Goal: Task Accomplishment & Management: Use online tool/utility

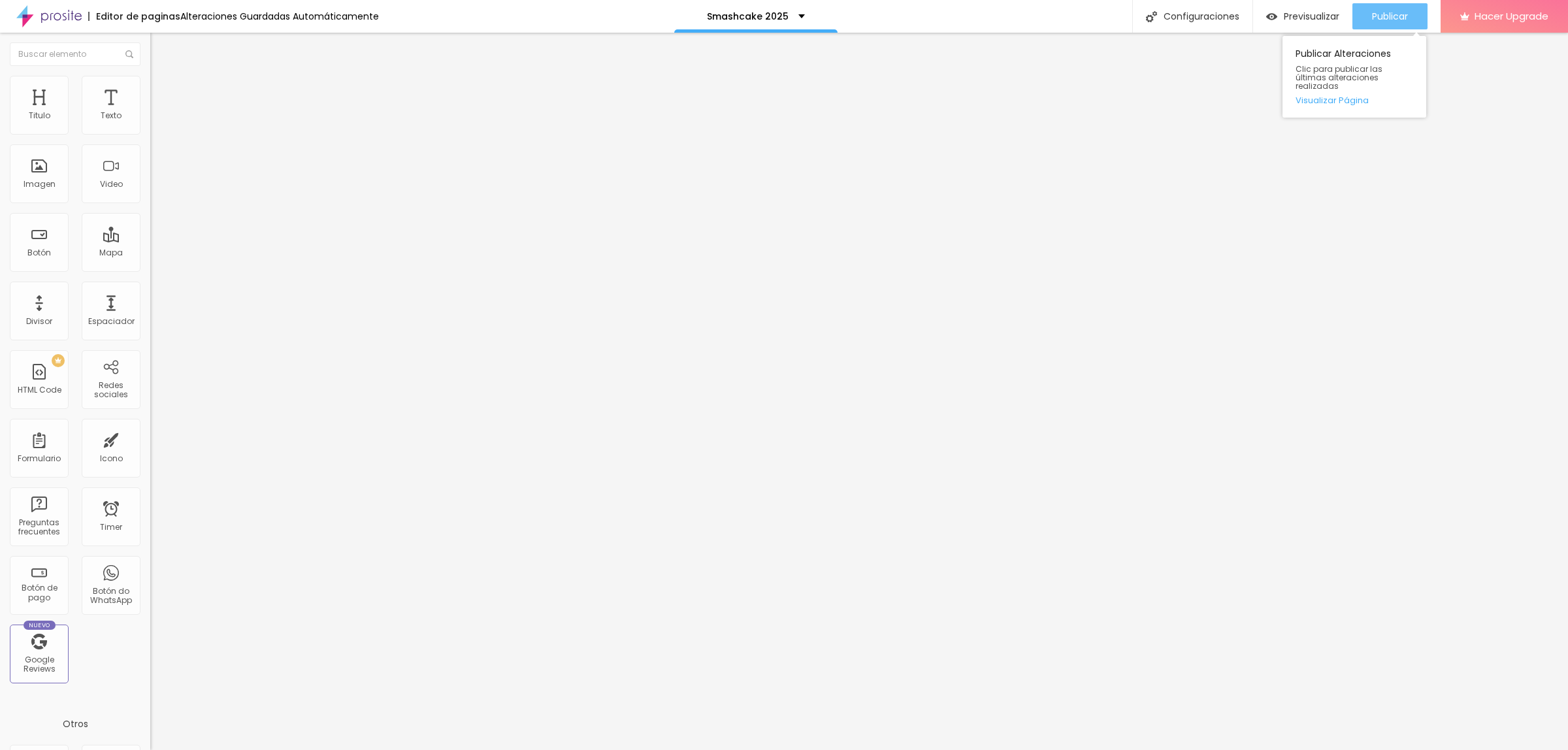
click at [1373, 23] on div "Publicar" at bounding box center [1390, 16] width 36 height 26
type input "1.4"
type input "1.5"
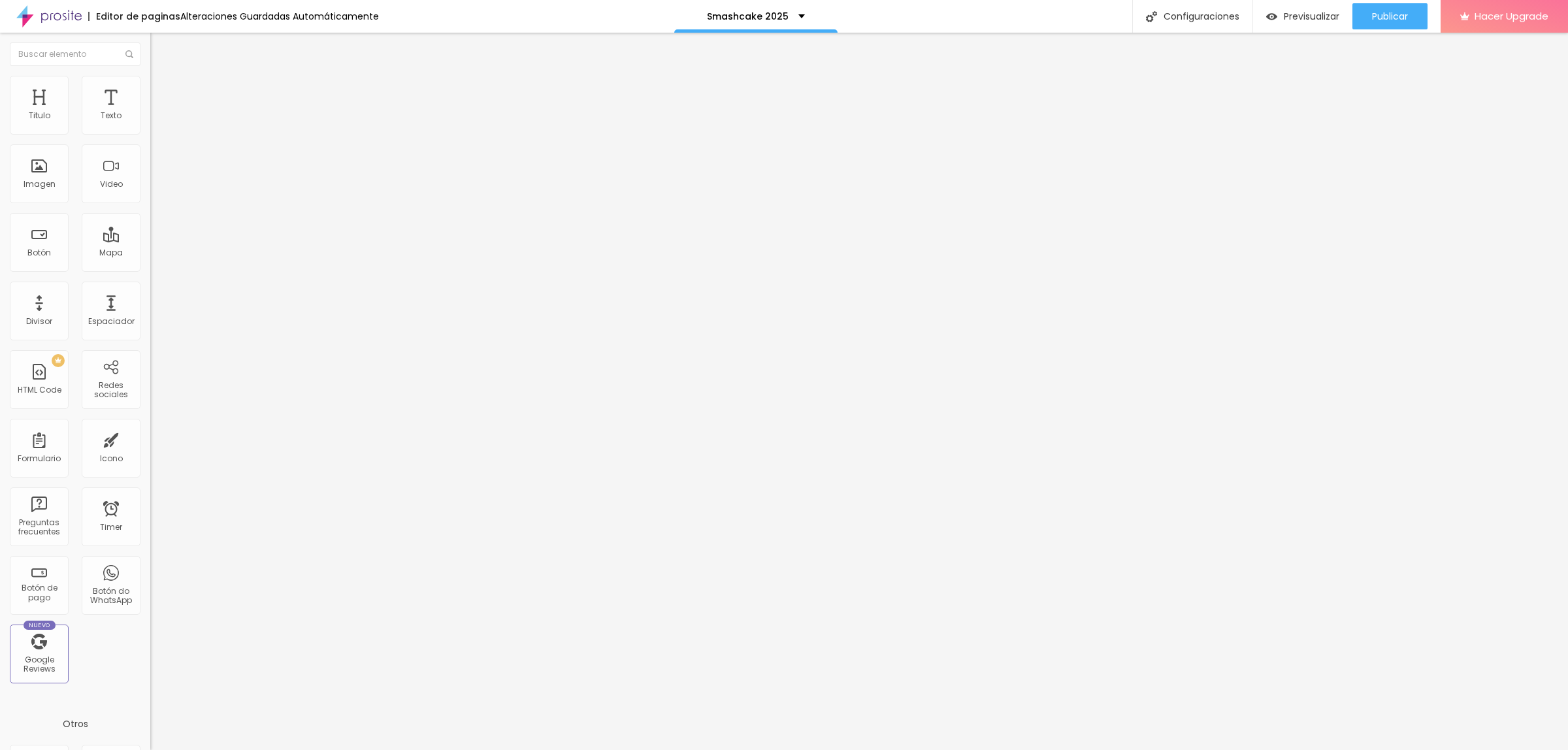
type input "1.8"
type input "1.9"
type input "2"
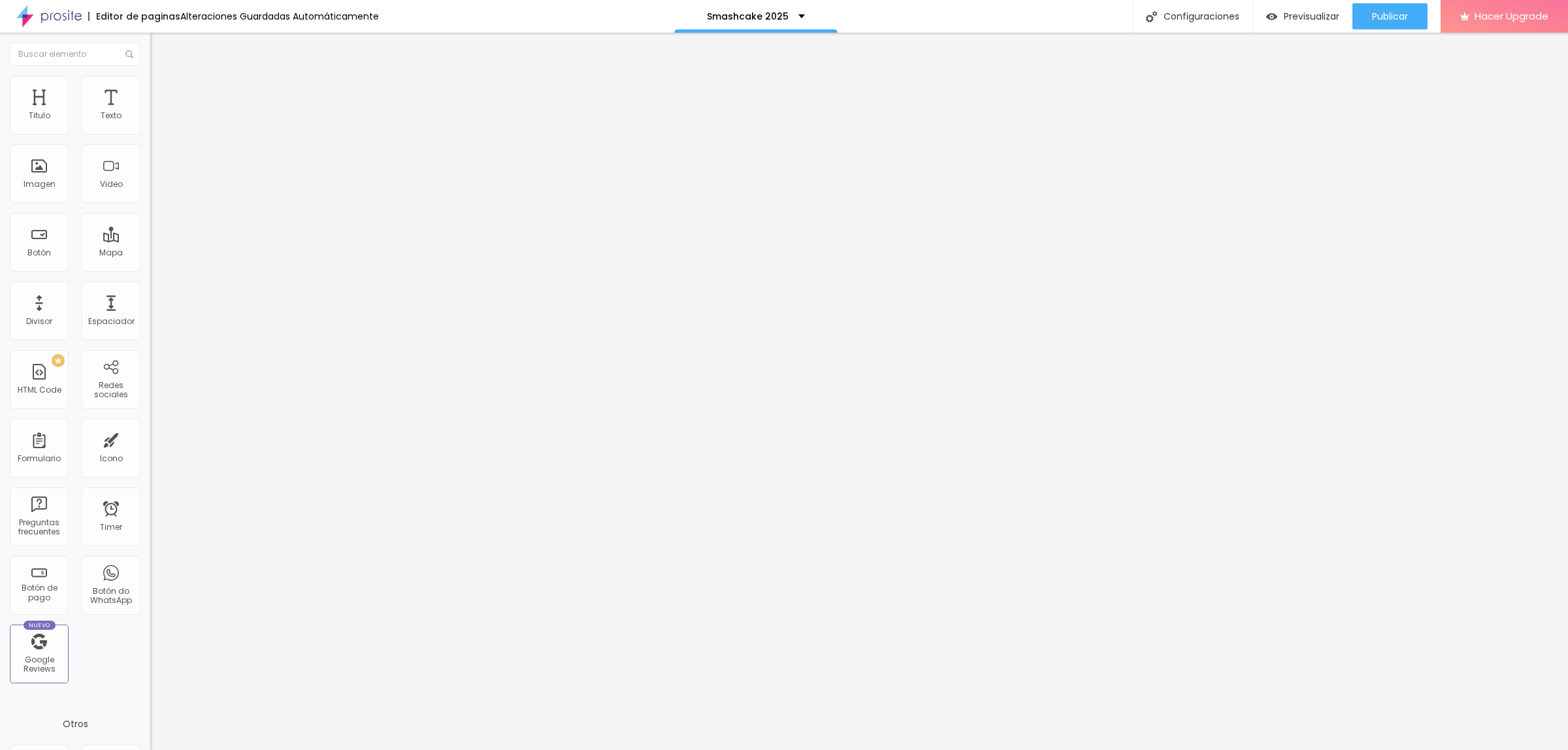
type input "2"
drag, startPoint x: 83, startPoint y: 327, endPoint x: 109, endPoint y: 330, distance: 26.2
type input "2"
click at [150, 678] on input "range" at bounding box center [192, 683] width 84 height 11
click at [1326, 18] on span "Previsualizar" at bounding box center [1311, 17] width 56 height 11
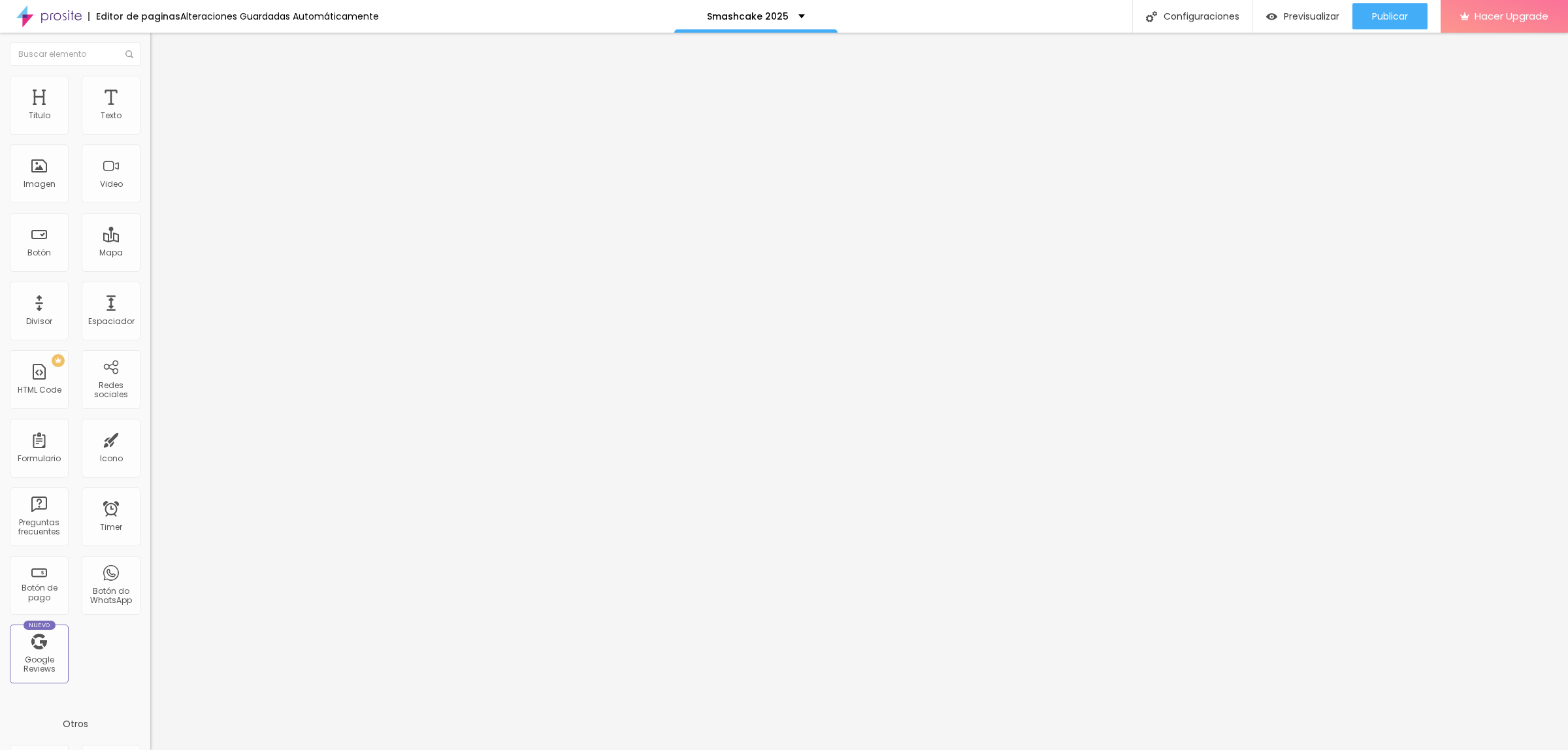
type input "83"
type input "84"
type input "90"
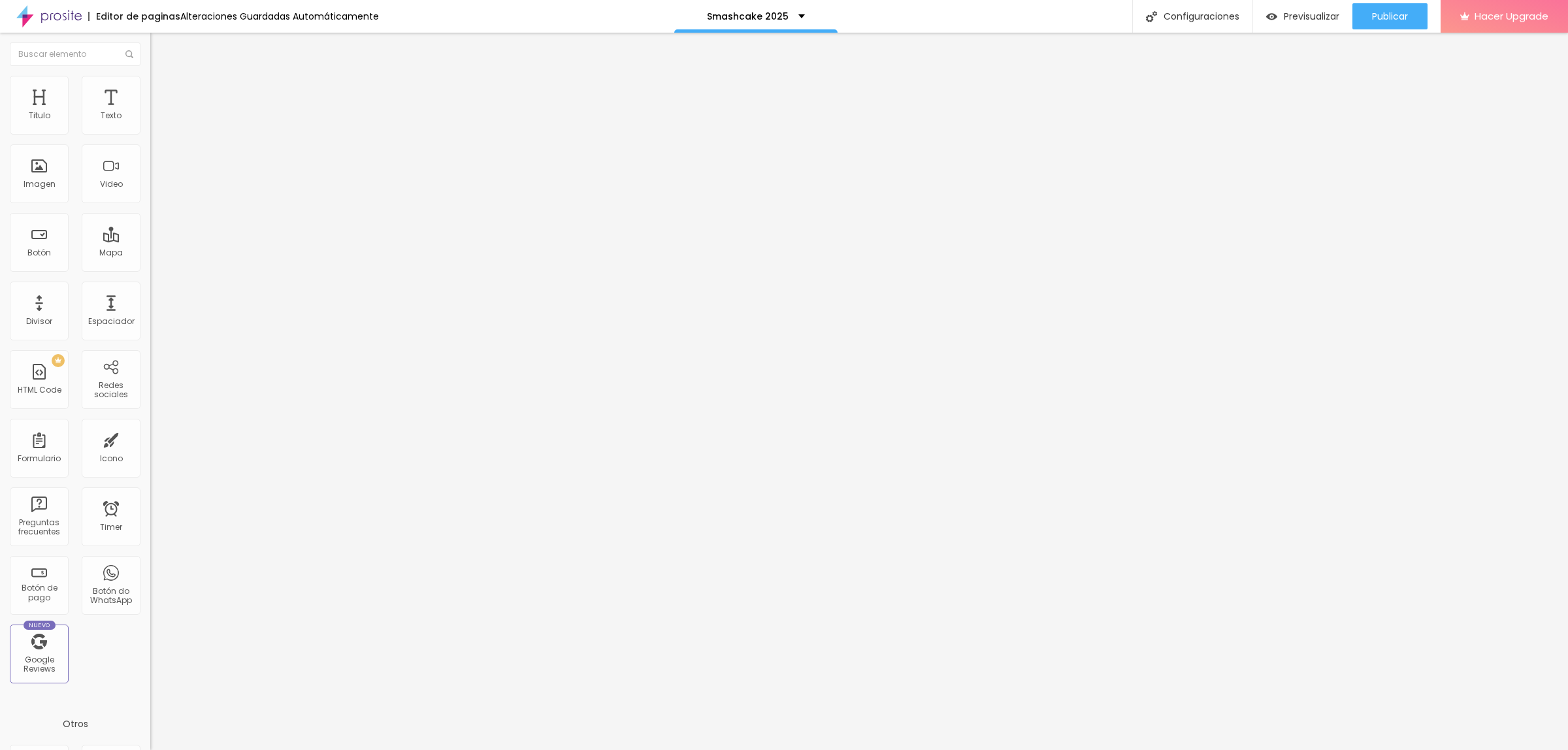
type input "90"
type input "91"
type input "92"
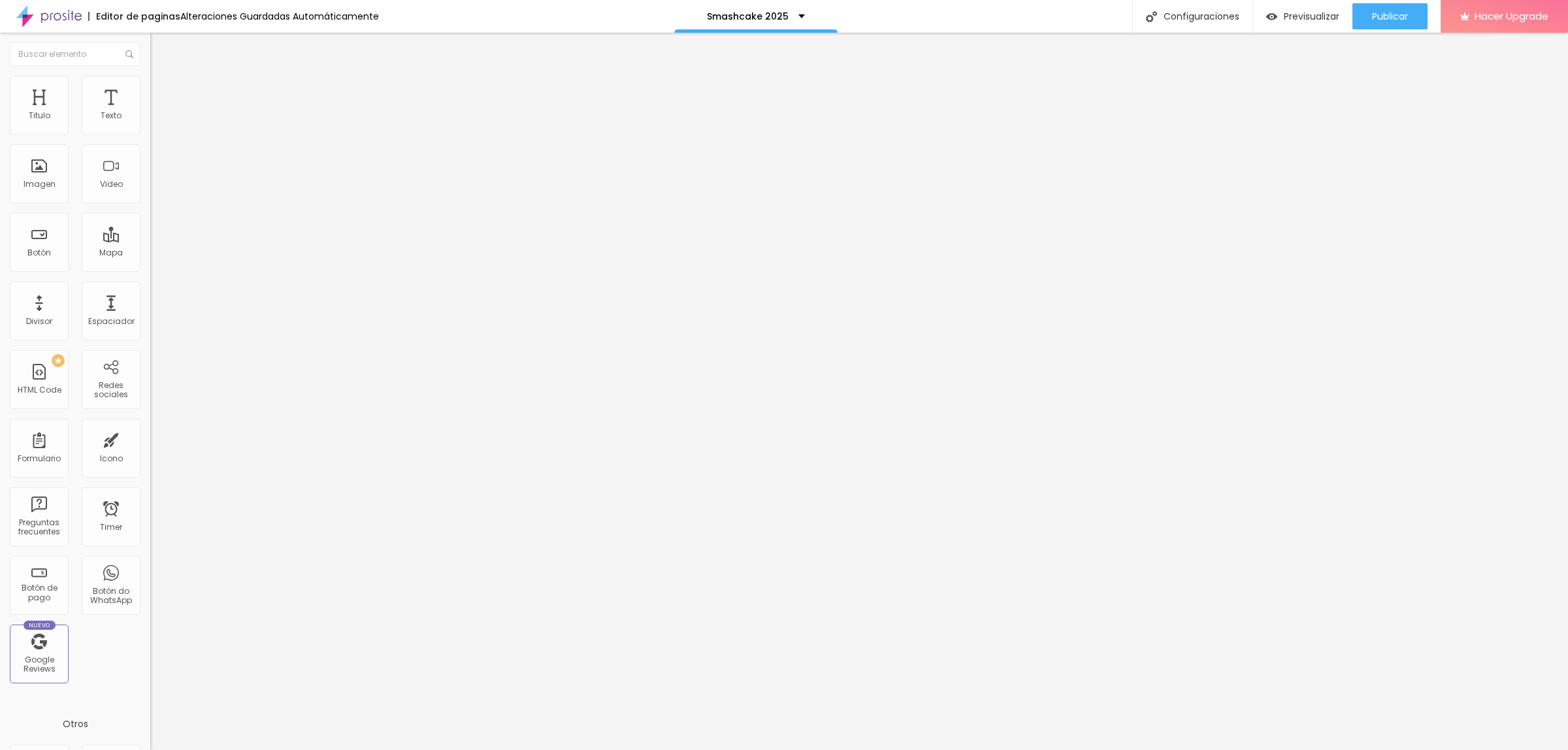
type input "96"
type input "98"
type input "99"
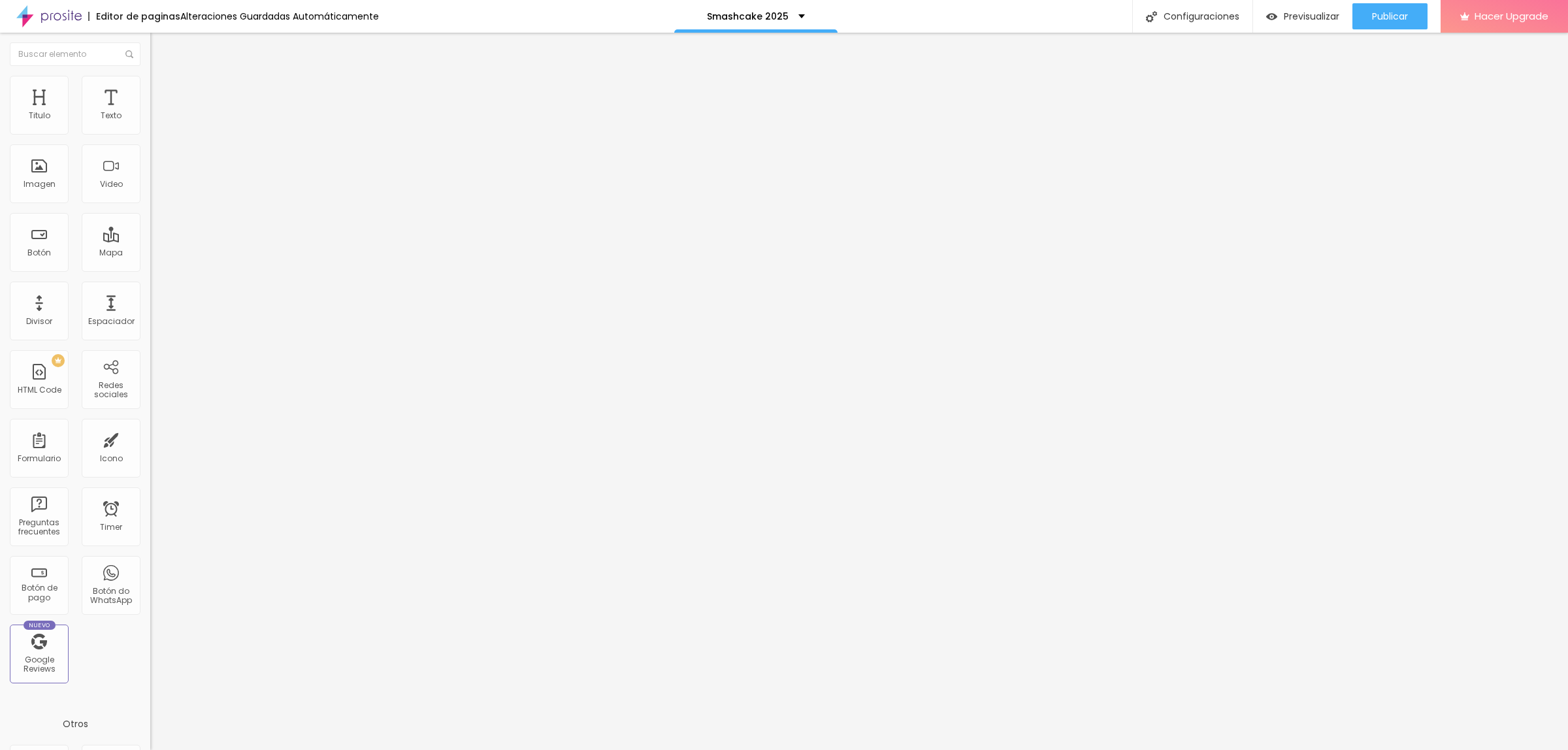
type input "99"
type input "100"
drag, startPoint x: 93, startPoint y: 273, endPoint x: 145, endPoint y: 270, distance: 52.1
type input "100"
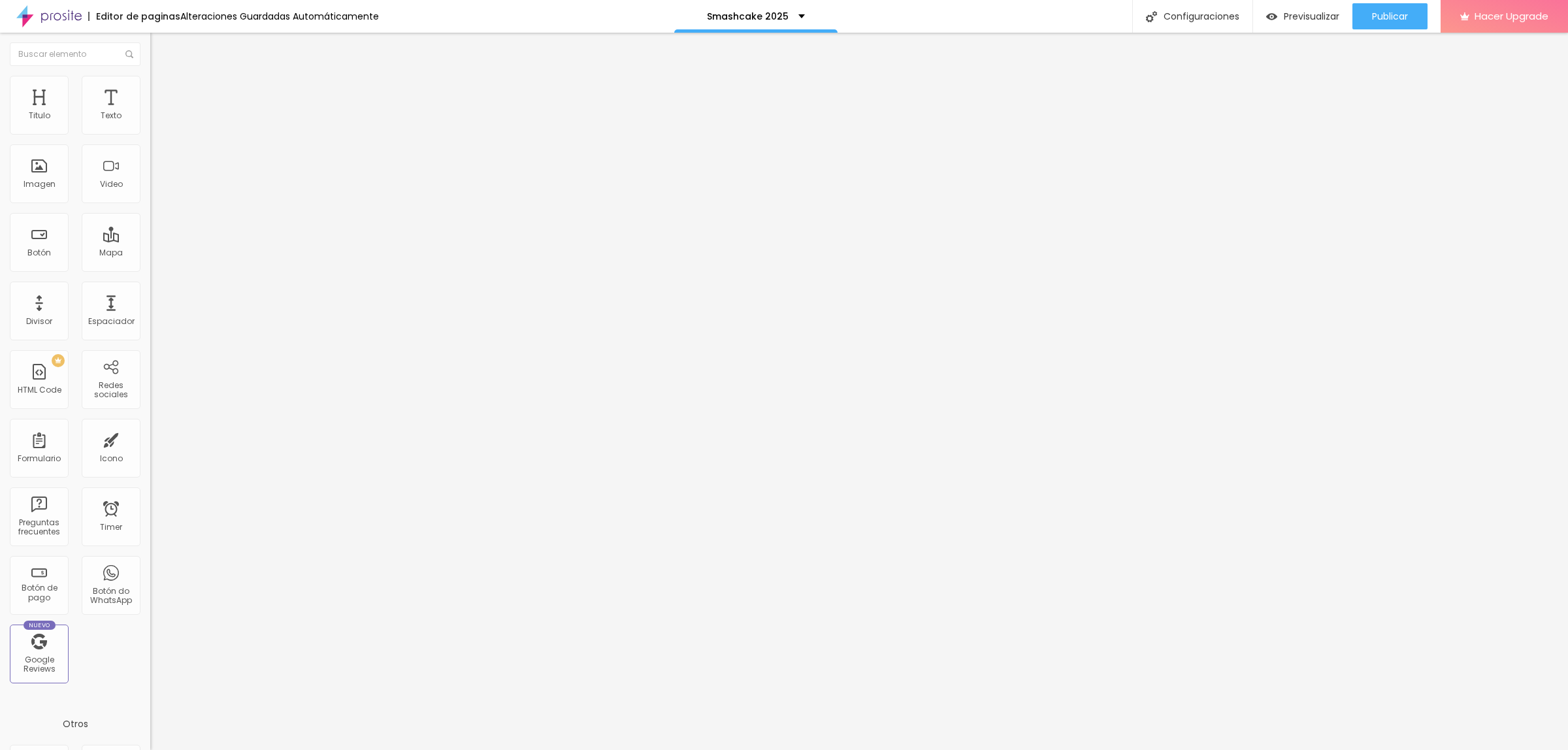
click at [150, 308] on input "range" at bounding box center [192, 313] width 84 height 11
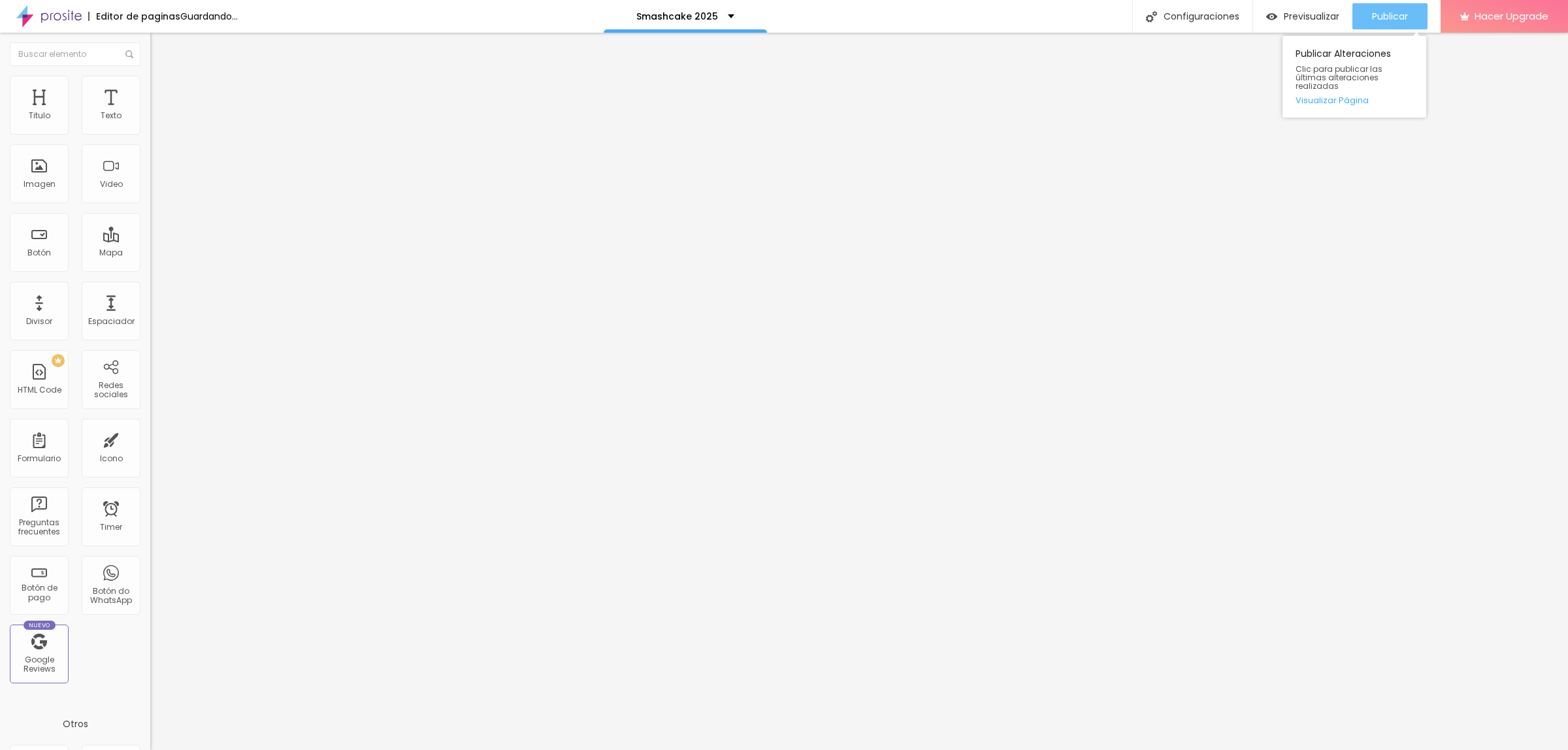
click at [1373, 16] on span "Publicar" at bounding box center [1390, 17] width 36 height 11
click at [1397, 25] on div "Publicar" at bounding box center [1390, 16] width 36 height 26
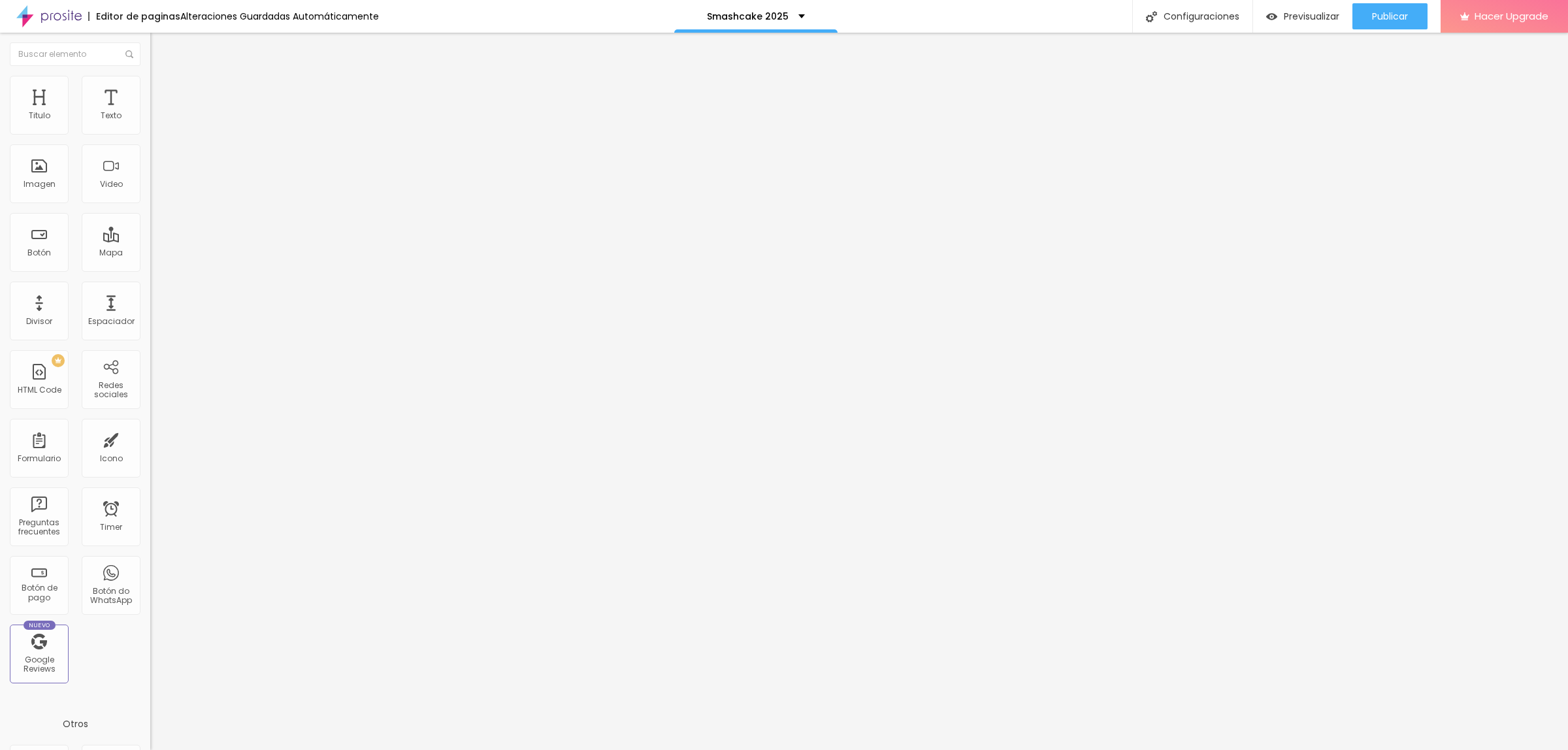
type input "0.1"
type input "3.2"
type input "4"
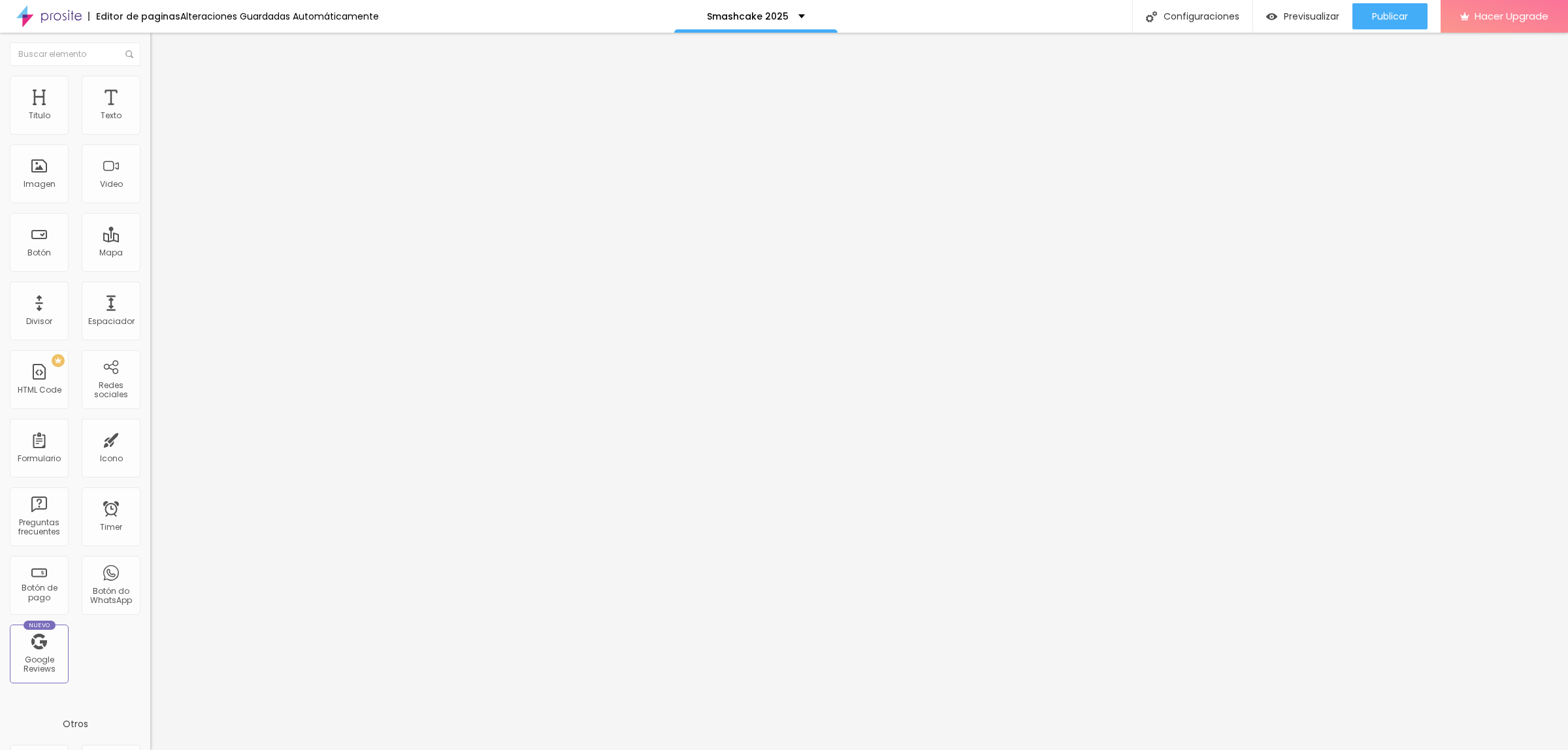
type input "4"
type input "4.2"
type input "4.6"
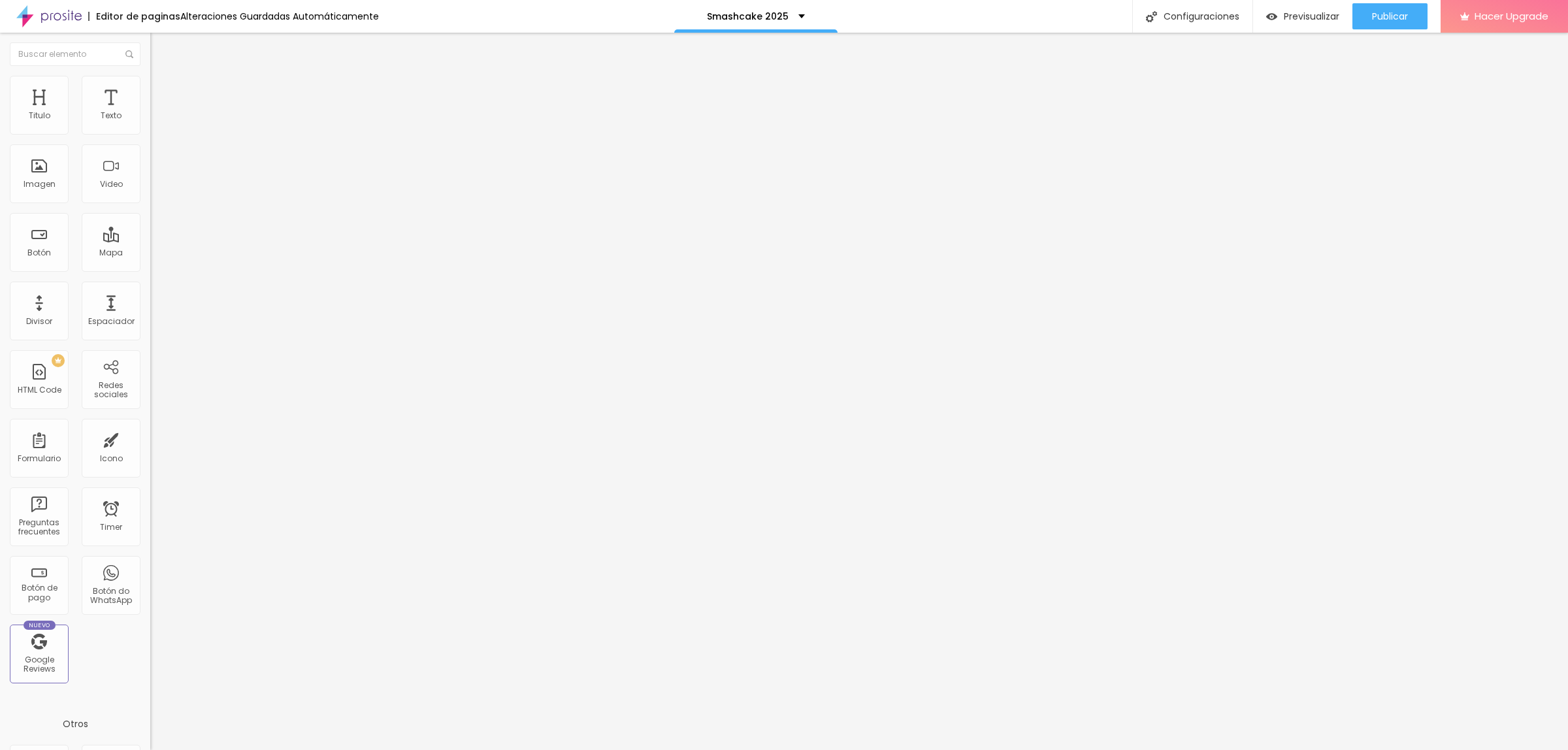
type input "5.4"
type input "5.8"
type input "6"
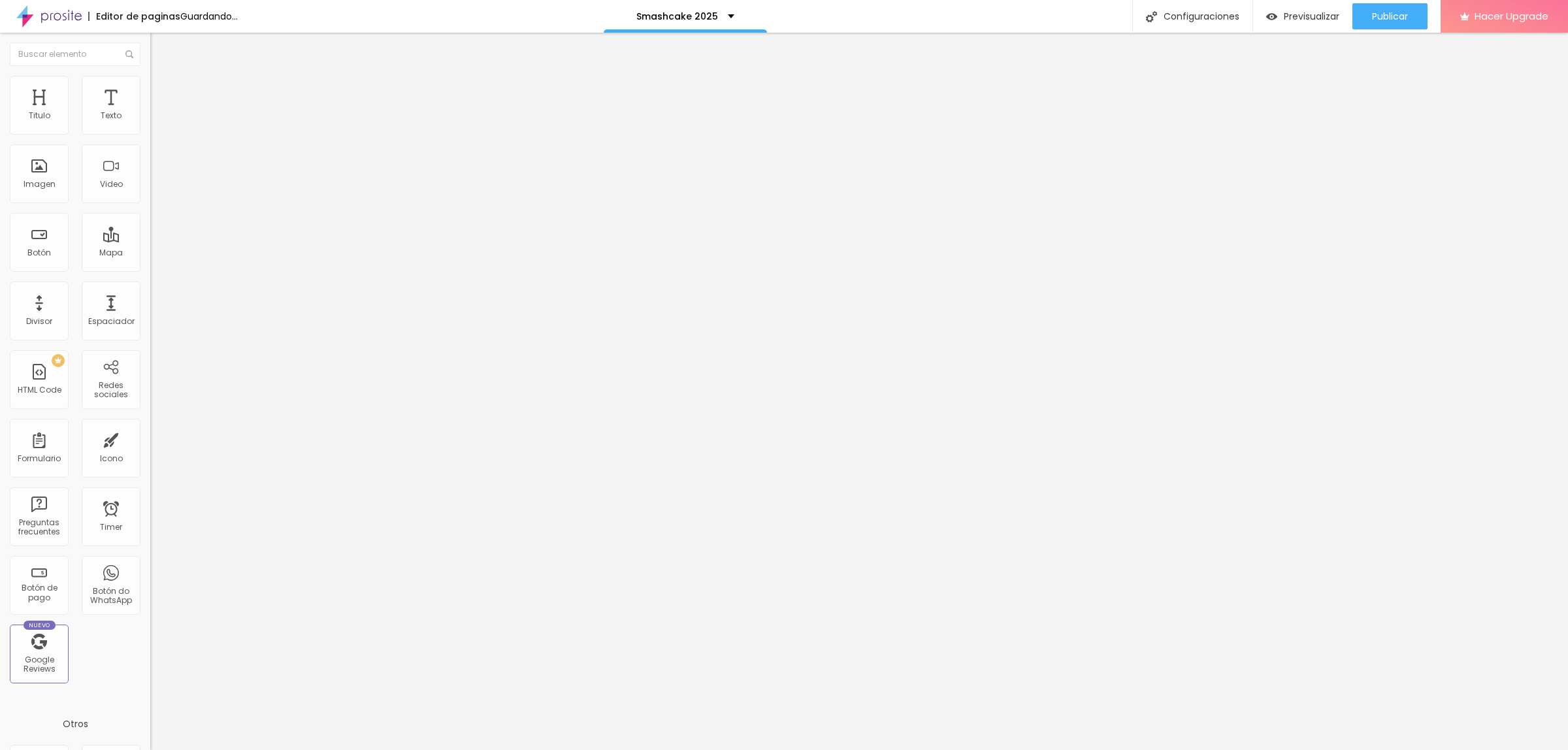
type input "6"
type input "6.3"
type input "6.7"
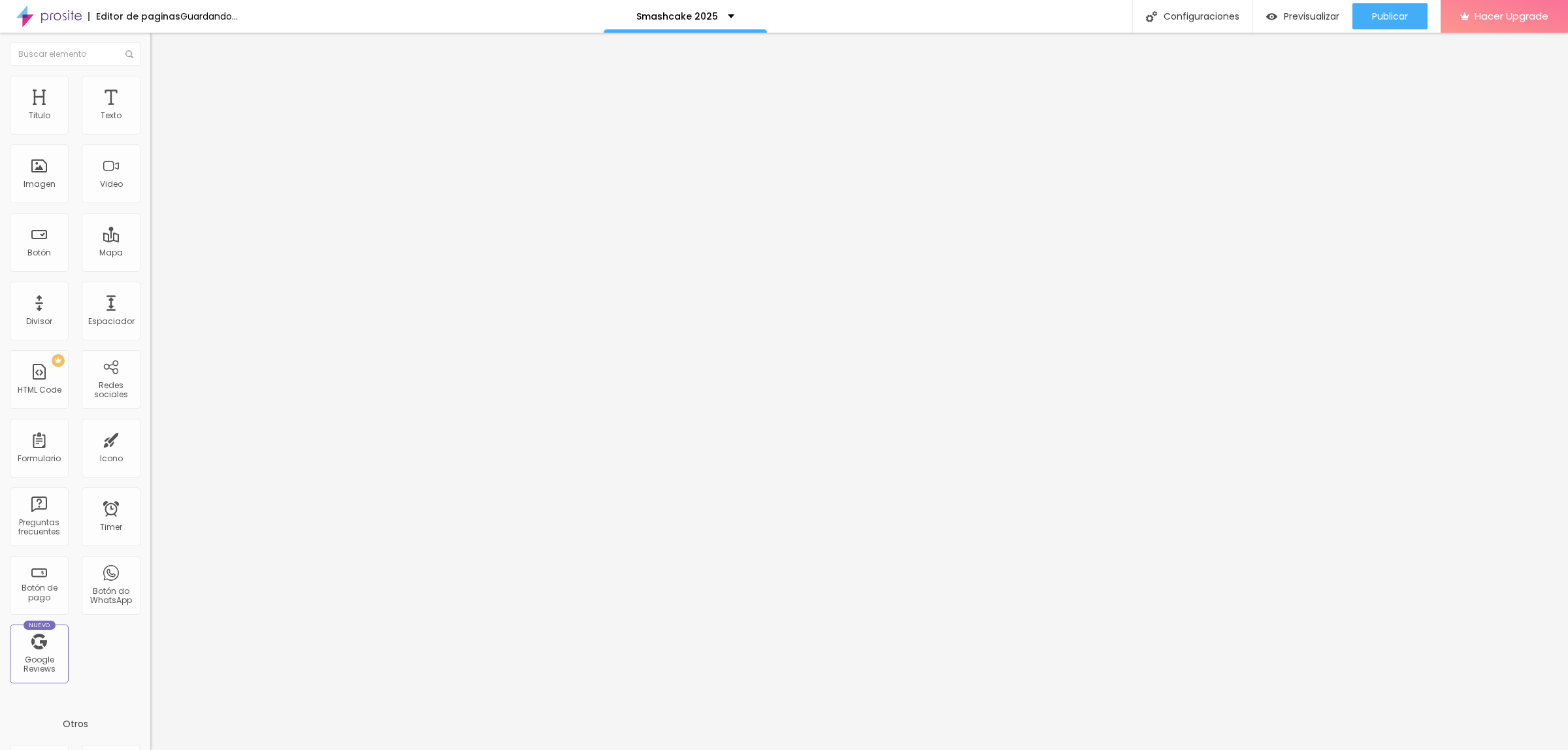
type input "7.1"
type input "7.3"
type input "7.5"
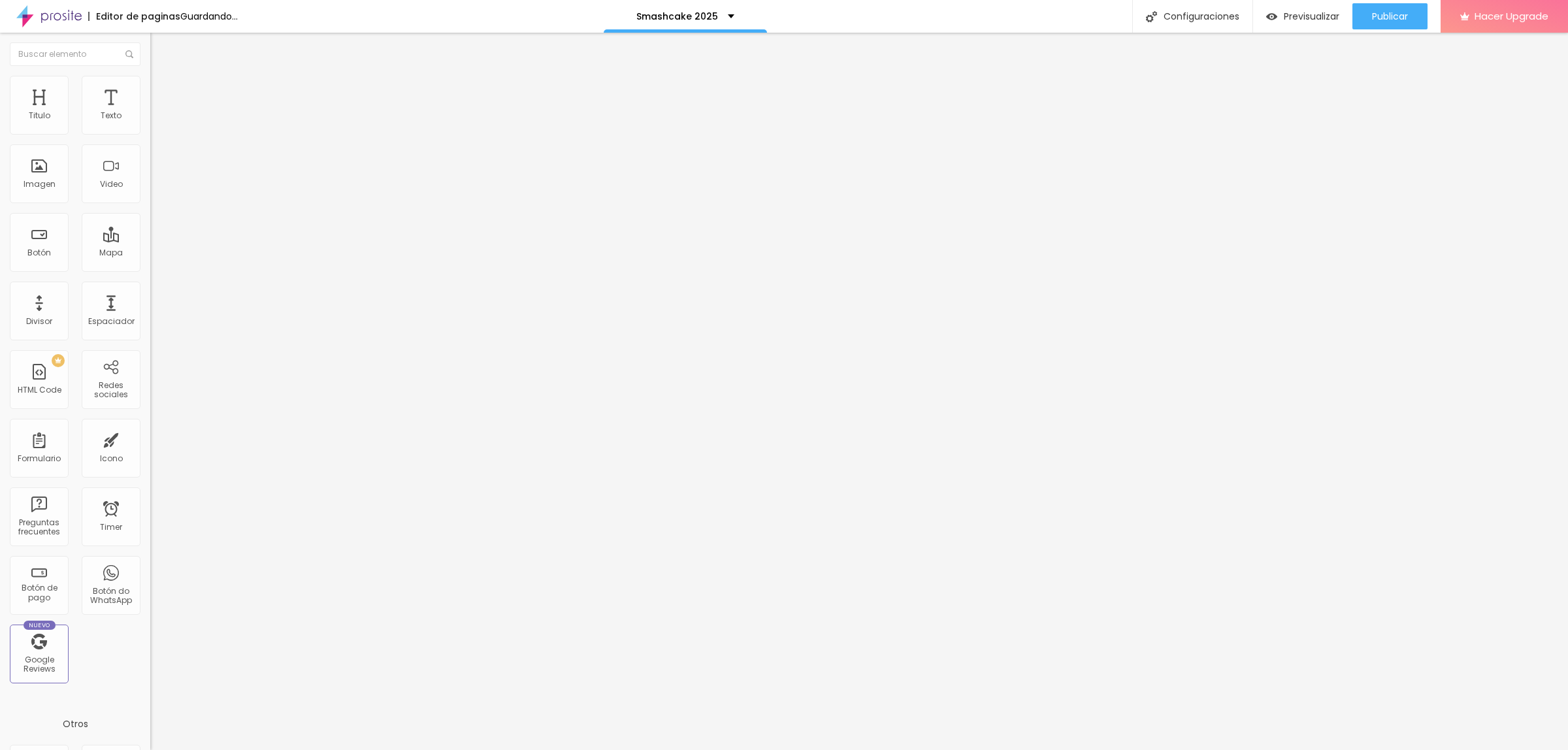
type input "7.5"
type input "8.1"
type input "8.7"
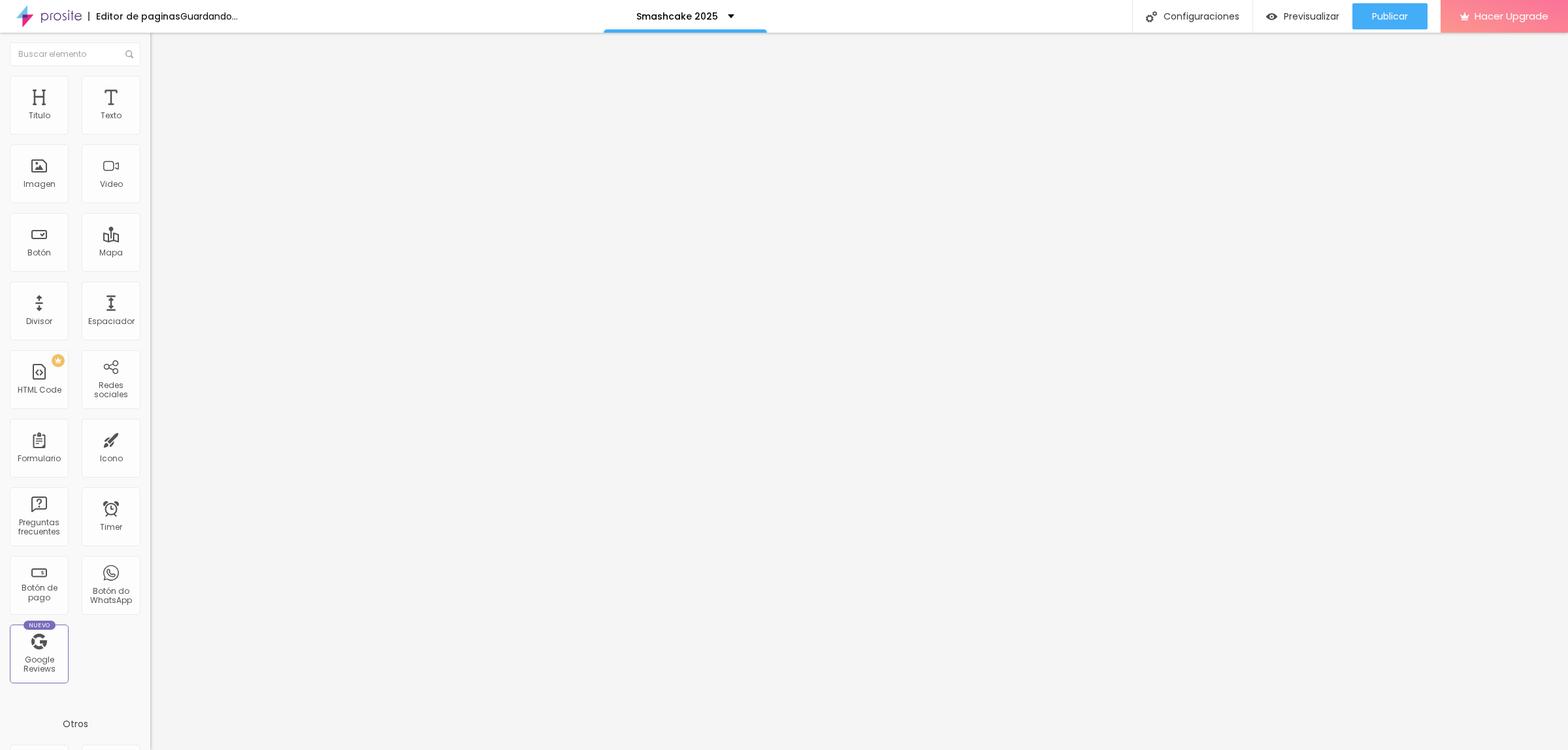
type input "9.3"
type input "9.5"
type input "9.8"
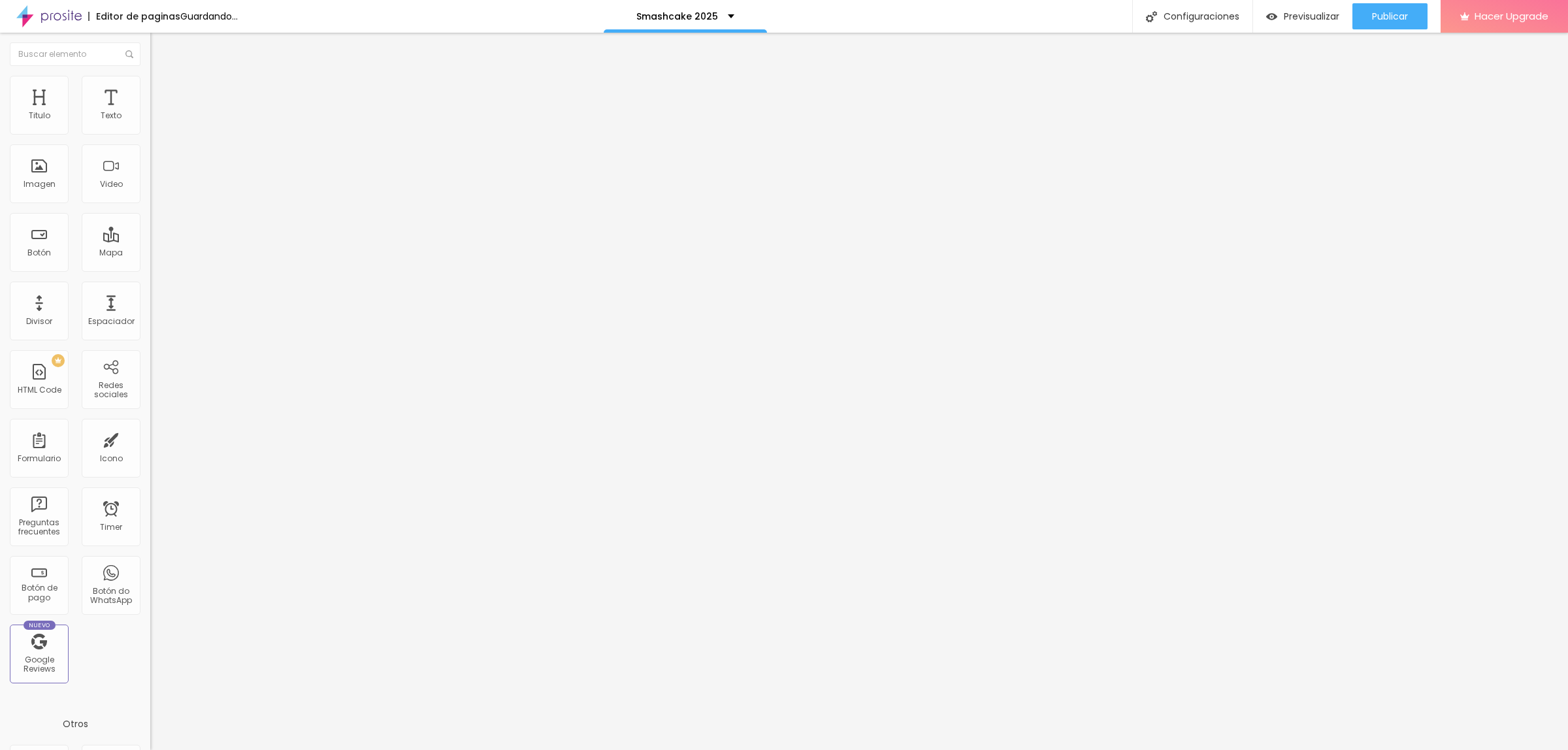
type input "9.8"
type input "10"
drag, startPoint x: 30, startPoint y: 298, endPoint x: 70, endPoint y: 301, distance: 40.1
click at [150, 493] on input "range" at bounding box center [192, 499] width 84 height 11
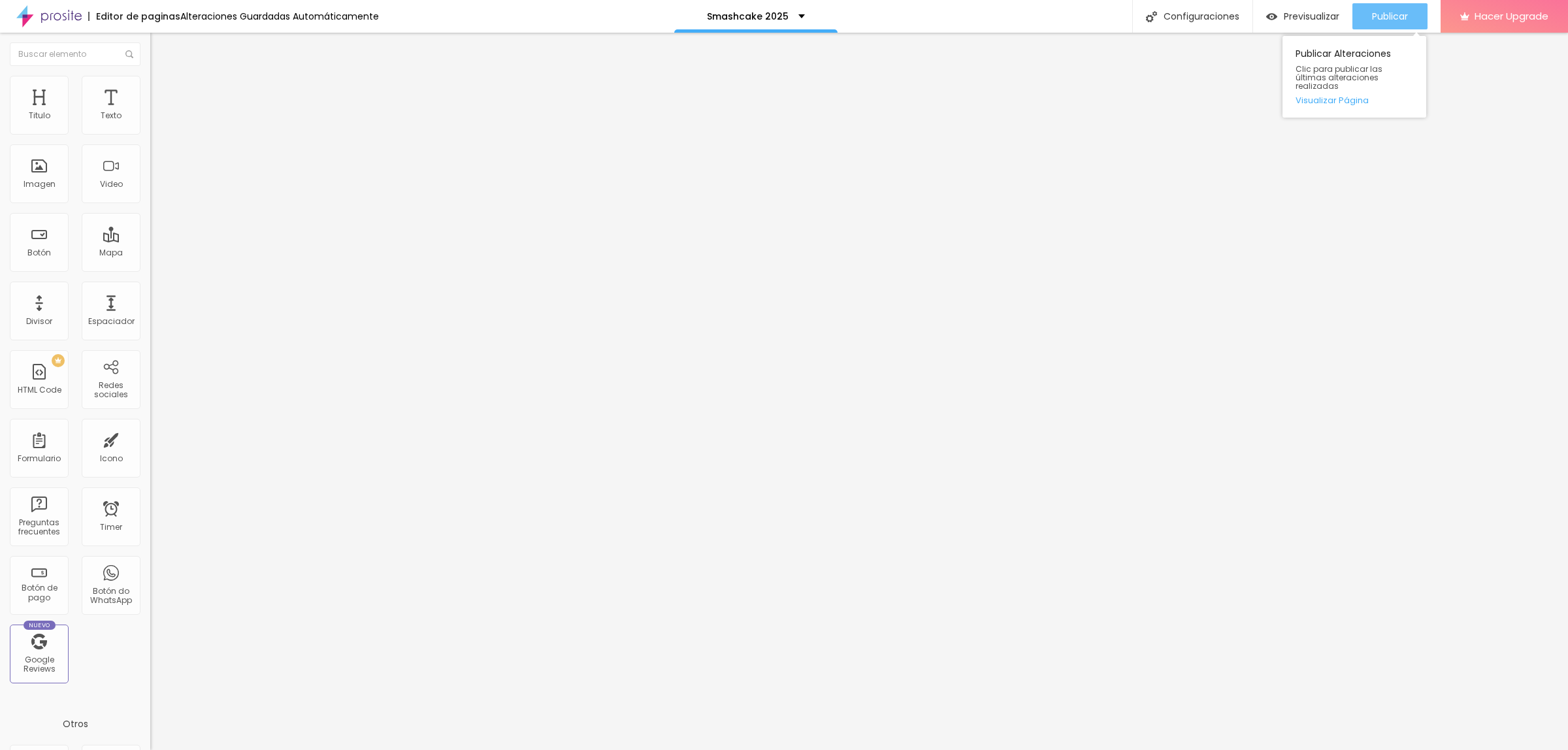
click at [1393, 20] on span "Publicar" at bounding box center [1390, 17] width 36 height 11
click at [1410, 21] on button "Publicar" at bounding box center [1390, 16] width 75 height 26
click at [1390, 23] on div "Publicar" at bounding box center [1390, 16] width 36 height 26
type input "9.8"
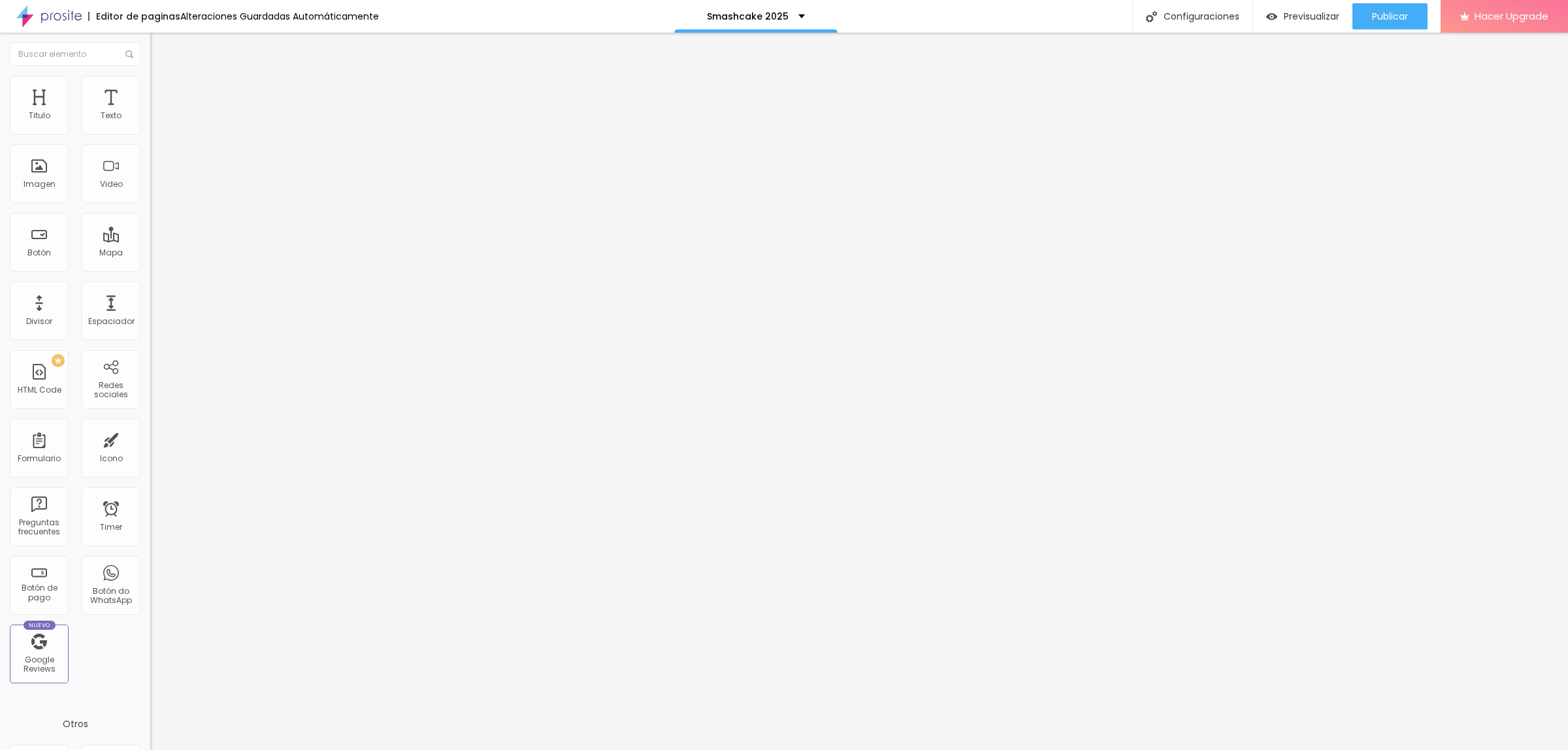
type input "3.8"
type input "0.5"
type input "0"
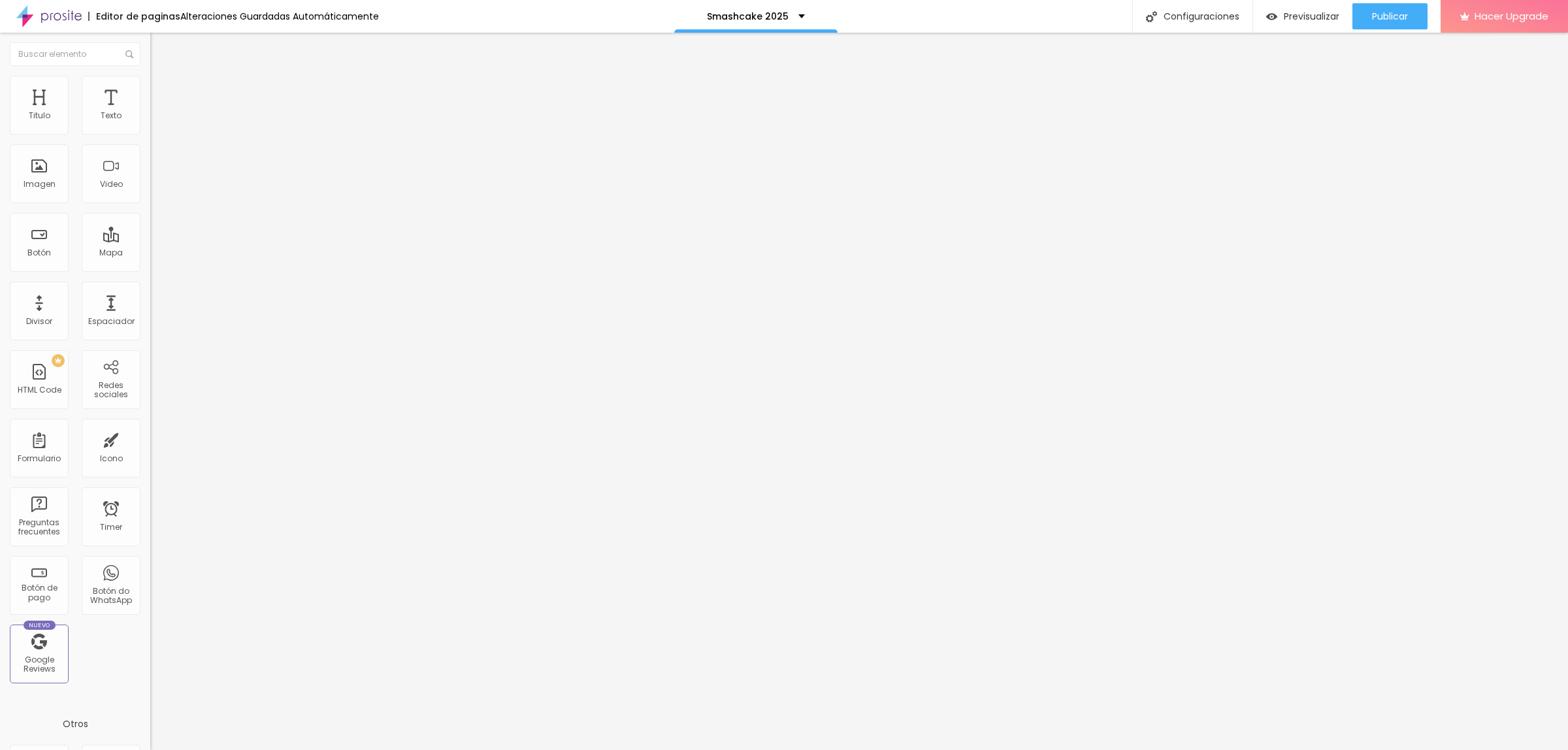
type input "0"
drag, startPoint x: 70, startPoint y: 303, endPoint x: 28, endPoint y: 301, distance: 42.0
type input "0"
click at [150, 493] on input "range" at bounding box center [192, 499] width 84 height 11
type input "1.9"
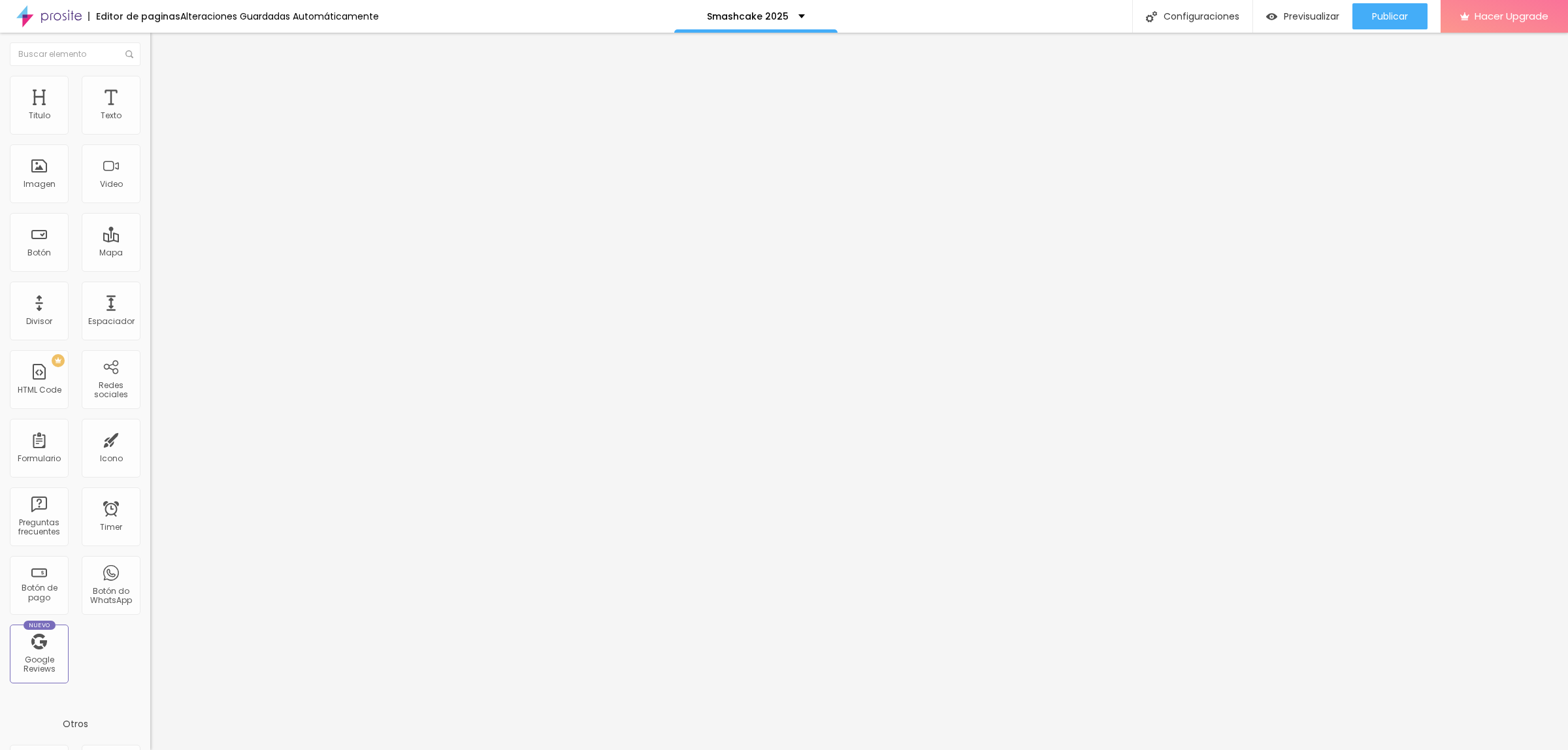
type input "1.9"
type input "1"
type input "0.7"
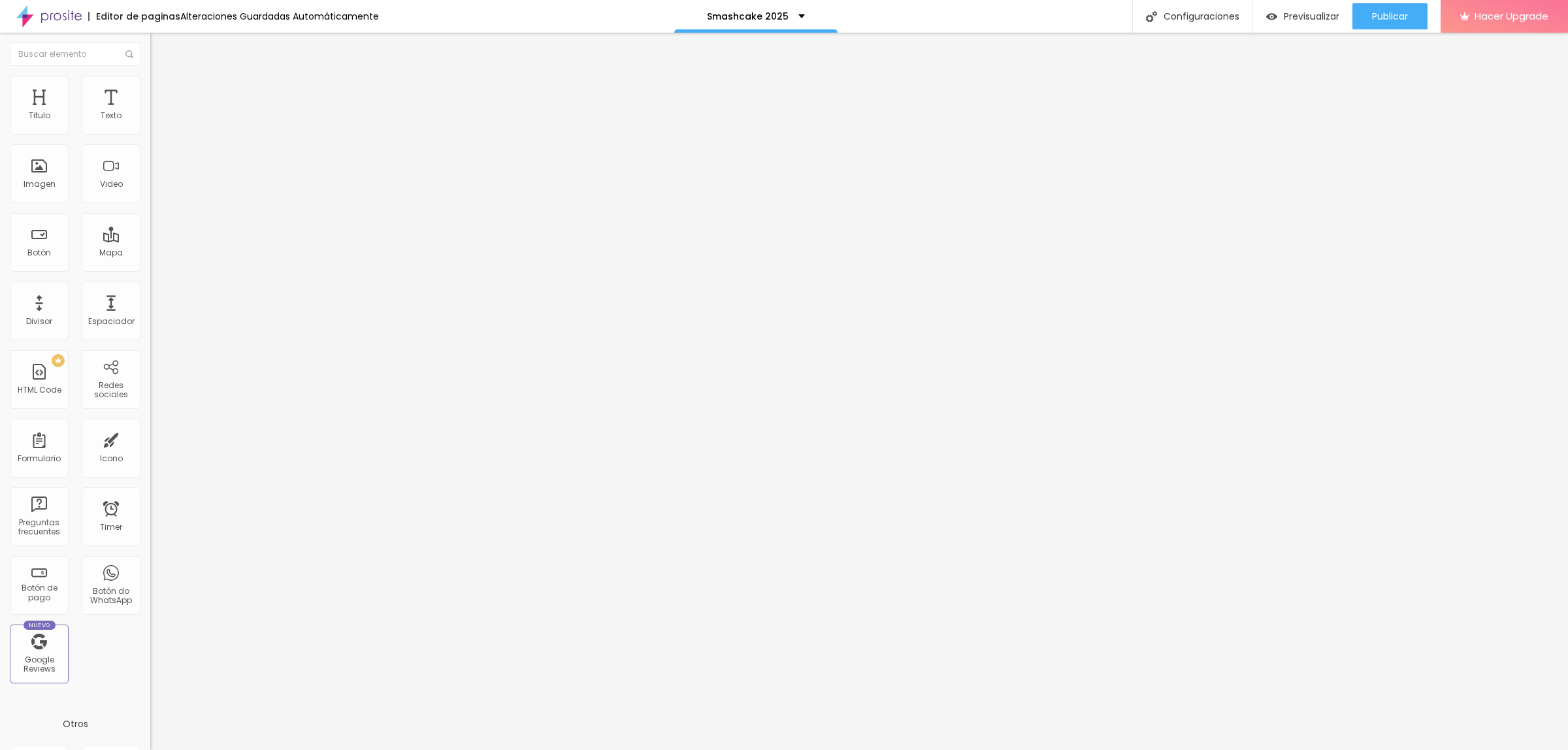
type input "0.6"
type input "0.5"
type input "0.8"
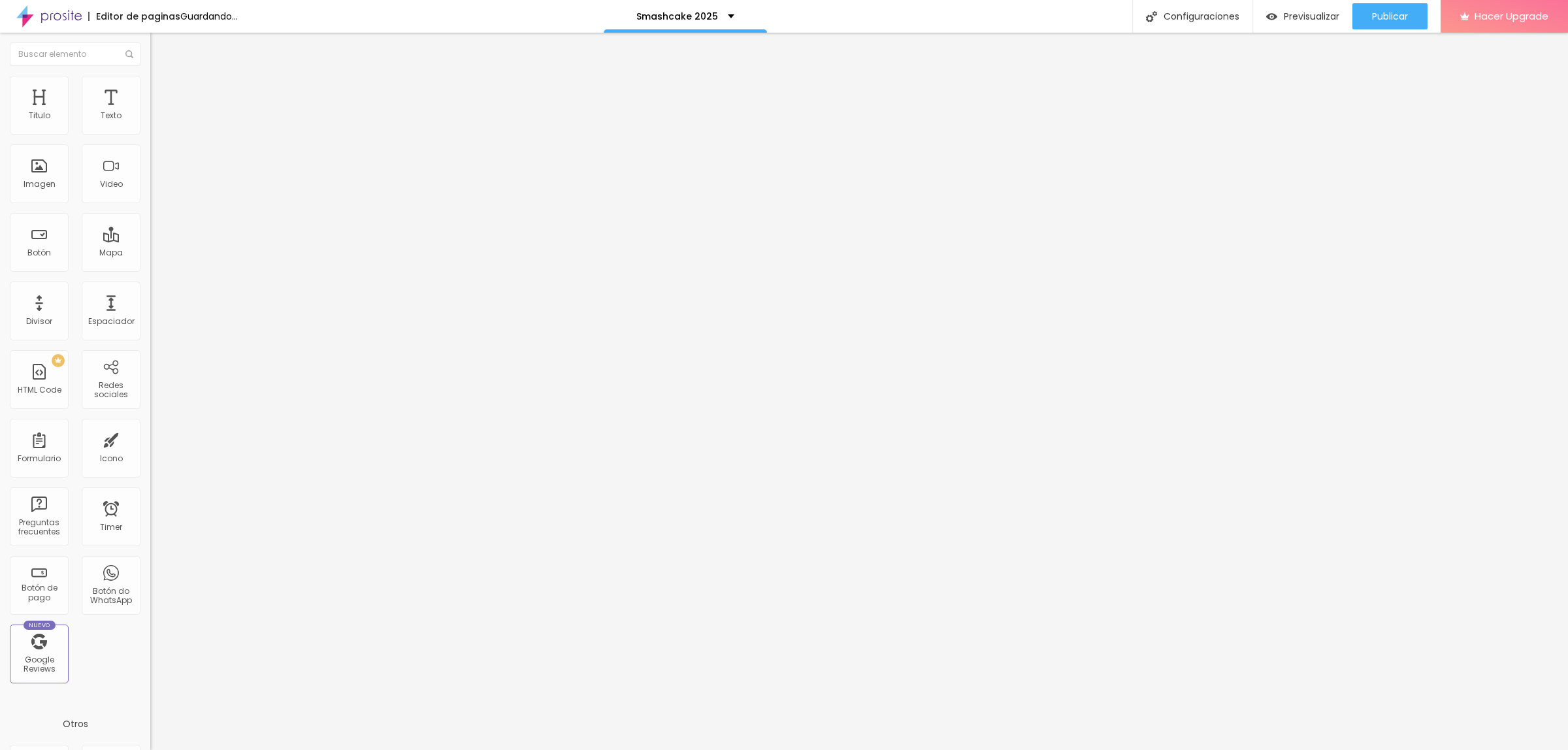
type input "0.8"
type input "0.9"
type input "1.1"
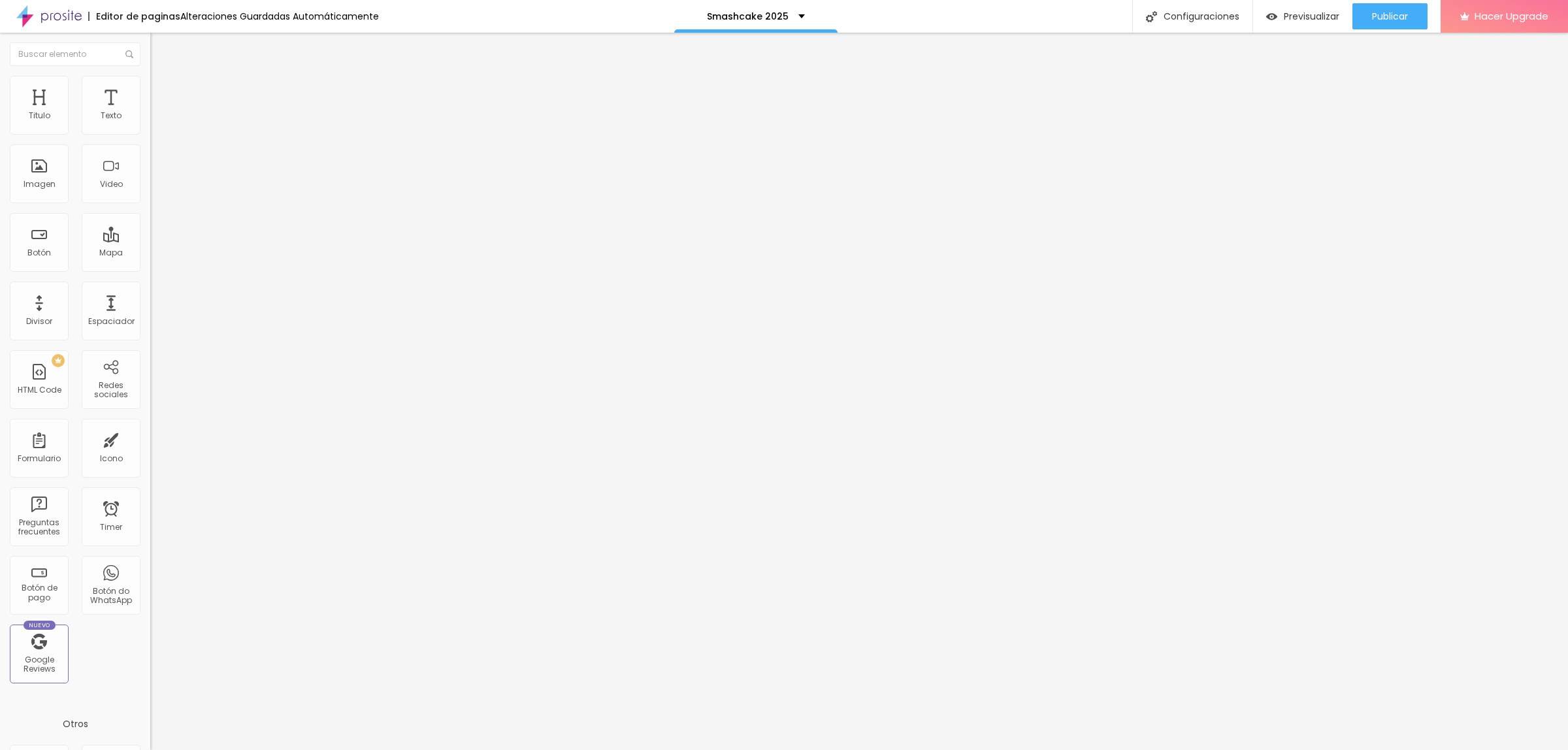
type input "1.2"
type input "1"
type input "0.5"
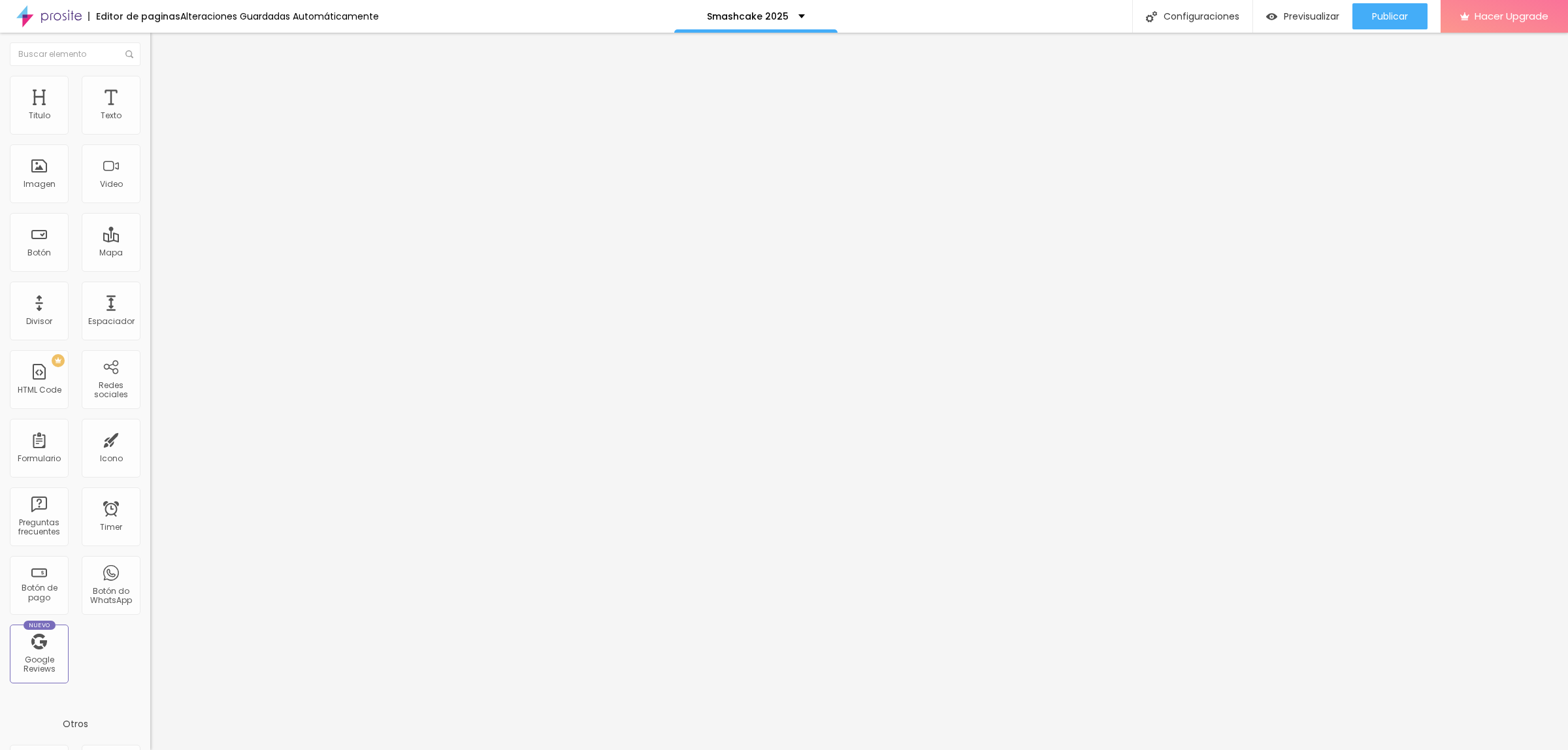
type input "0.5"
drag, startPoint x: 110, startPoint y: 328, endPoint x: 83, endPoint y: 312, distance: 31.4
click at [150, 678] on input "range" at bounding box center [192, 683] width 84 height 11
click at [1394, 12] on span "Publicar" at bounding box center [1390, 17] width 36 height 11
type input "0.6"
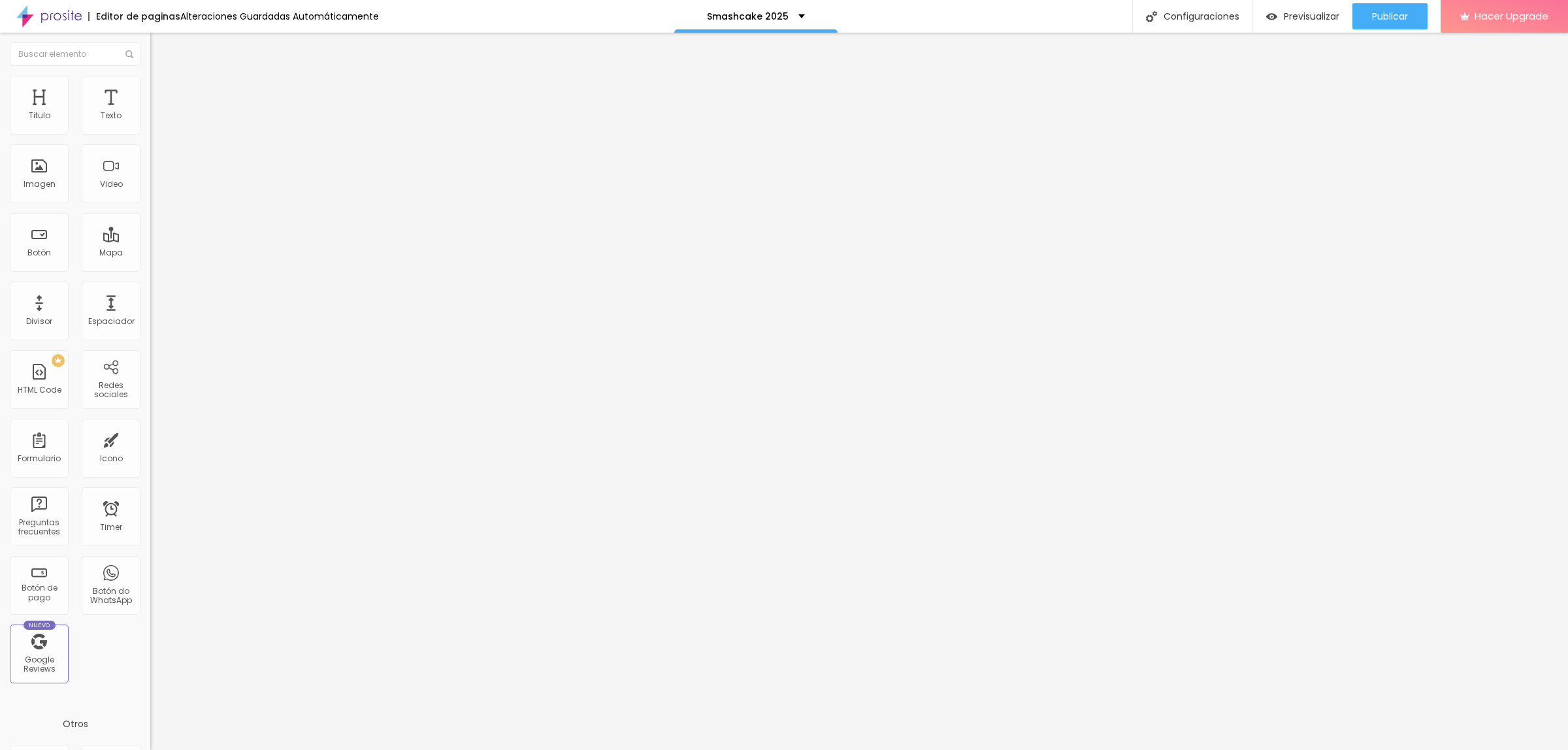
type input "0.6"
type input "0.7"
type input "0.8"
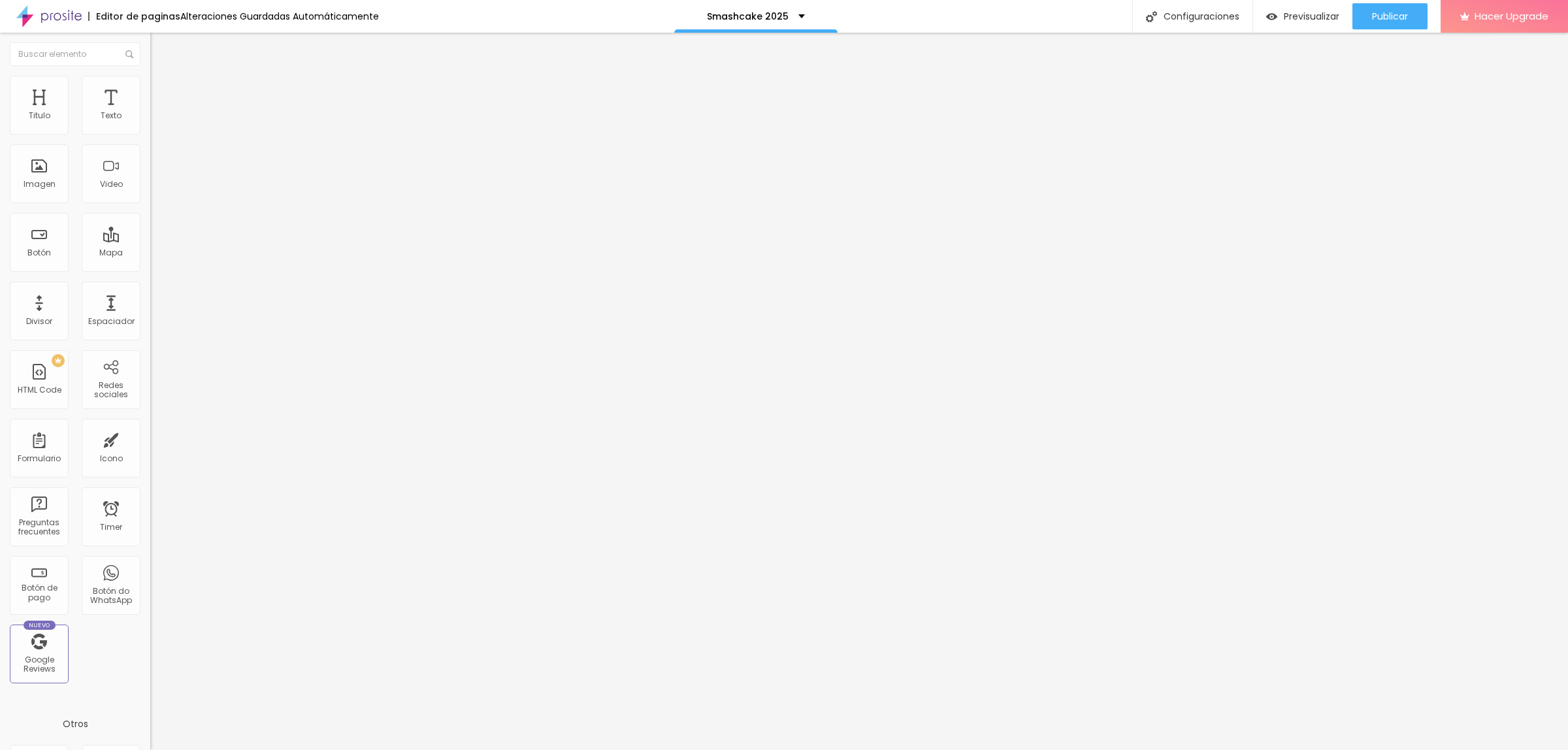
type input "0.9"
type input "1"
type input "1.1"
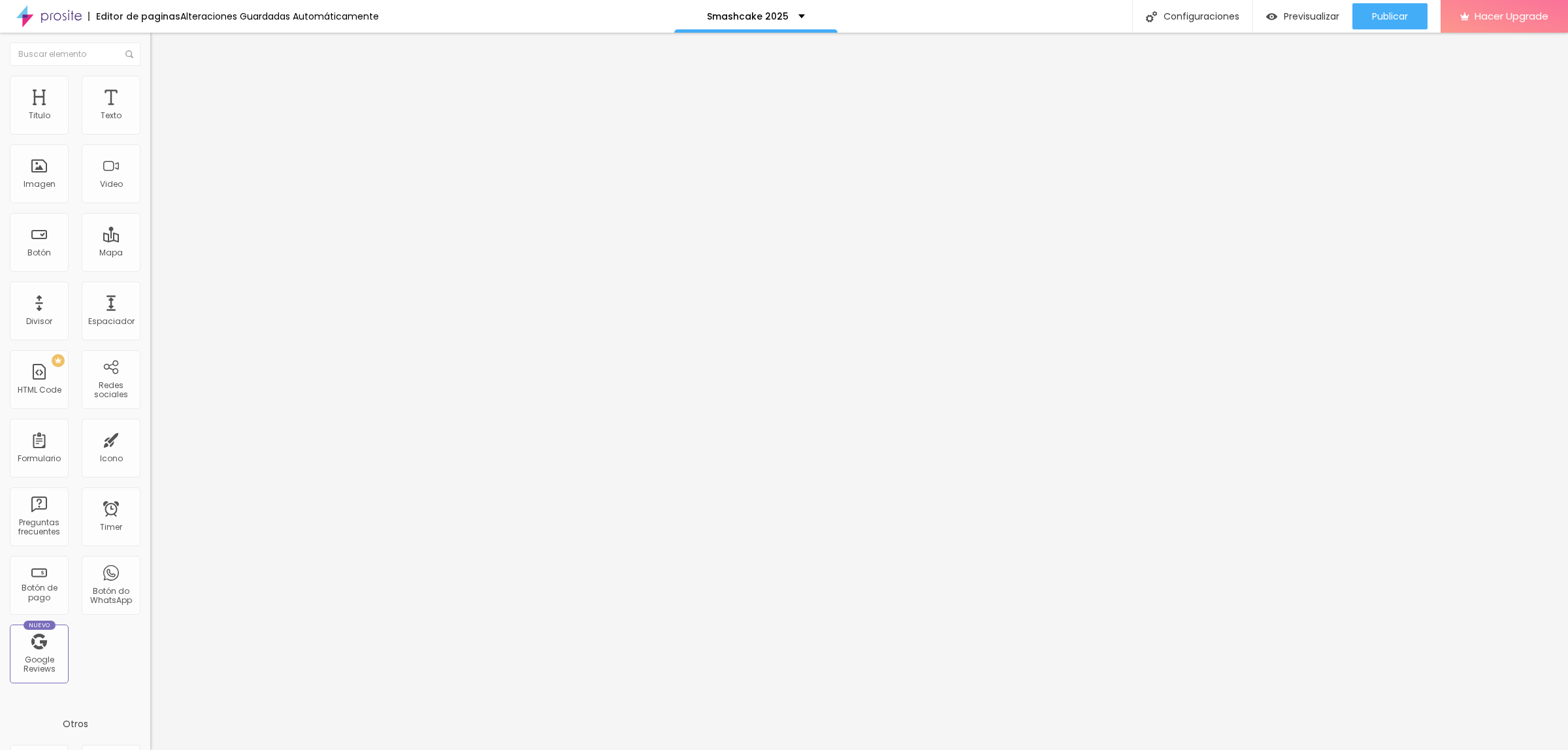
type input "1.1"
type input "1.2"
drag, startPoint x: 30, startPoint y: 328, endPoint x: 70, endPoint y: 330, distance: 40.0
type input "1.2"
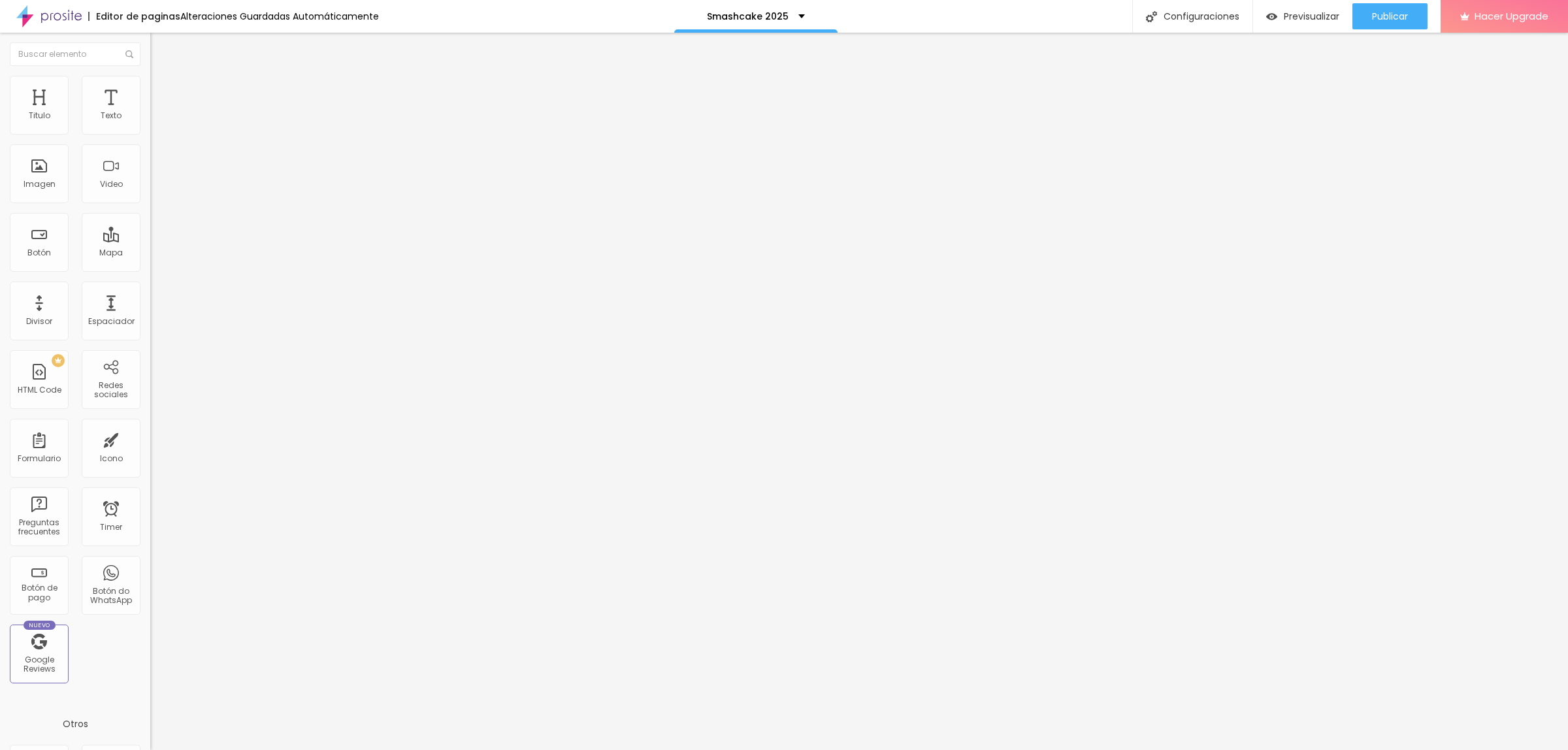
click at [150, 678] on input "range" at bounding box center [192, 683] width 84 height 11
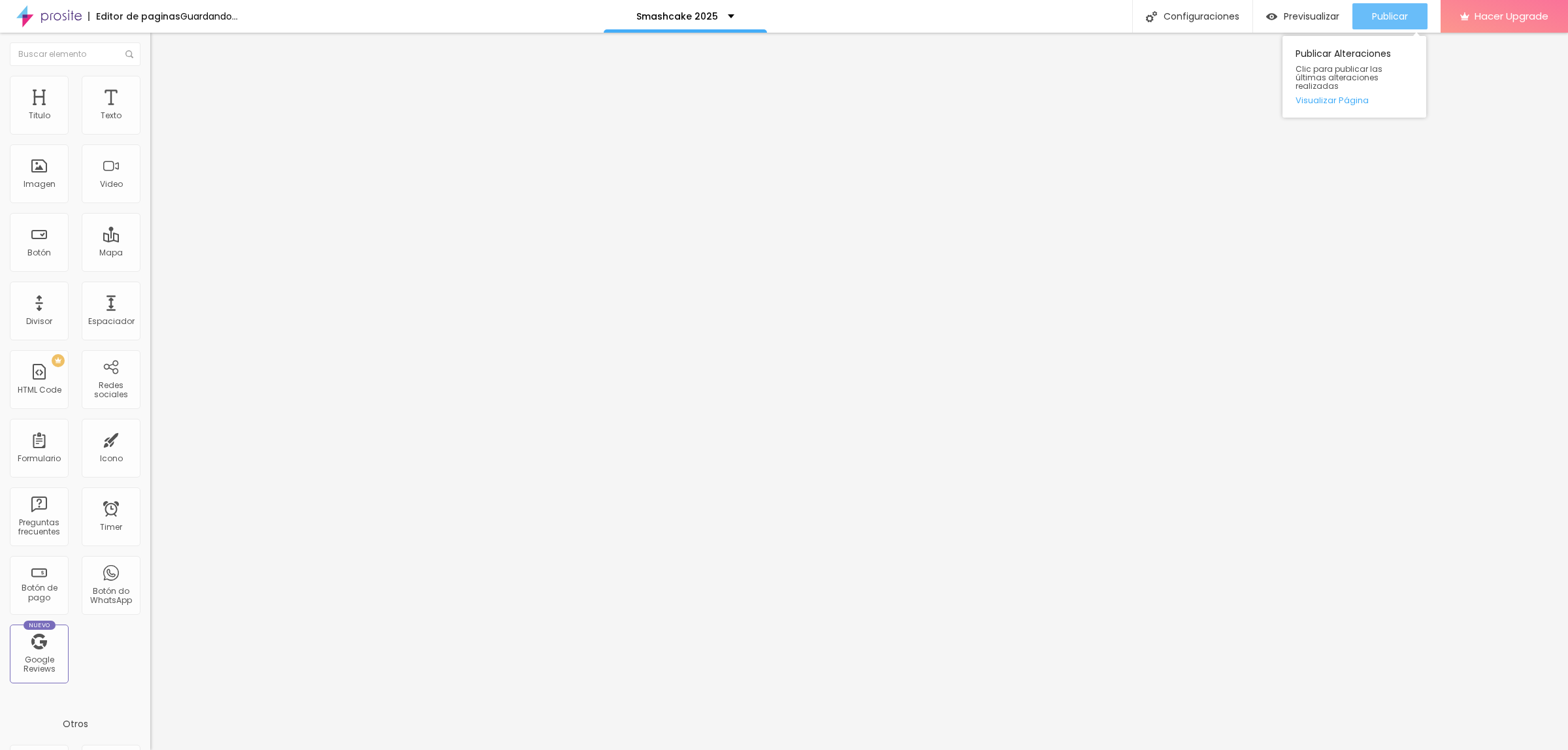
click at [1382, 21] on span "Publicar" at bounding box center [1390, 17] width 36 height 11
click at [1366, 6] on button "Publicar" at bounding box center [1390, 16] width 75 height 26
click at [1392, 8] on div "Publicar" at bounding box center [1390, 16] width 36 height 26
click at [1283, 20] on span "Previsualizar" at bounding box center [1300, 17] width 56 height 11
click at [1390, 13] on span "Publicar" at bounding box center [1390, 17] width 36 height 11
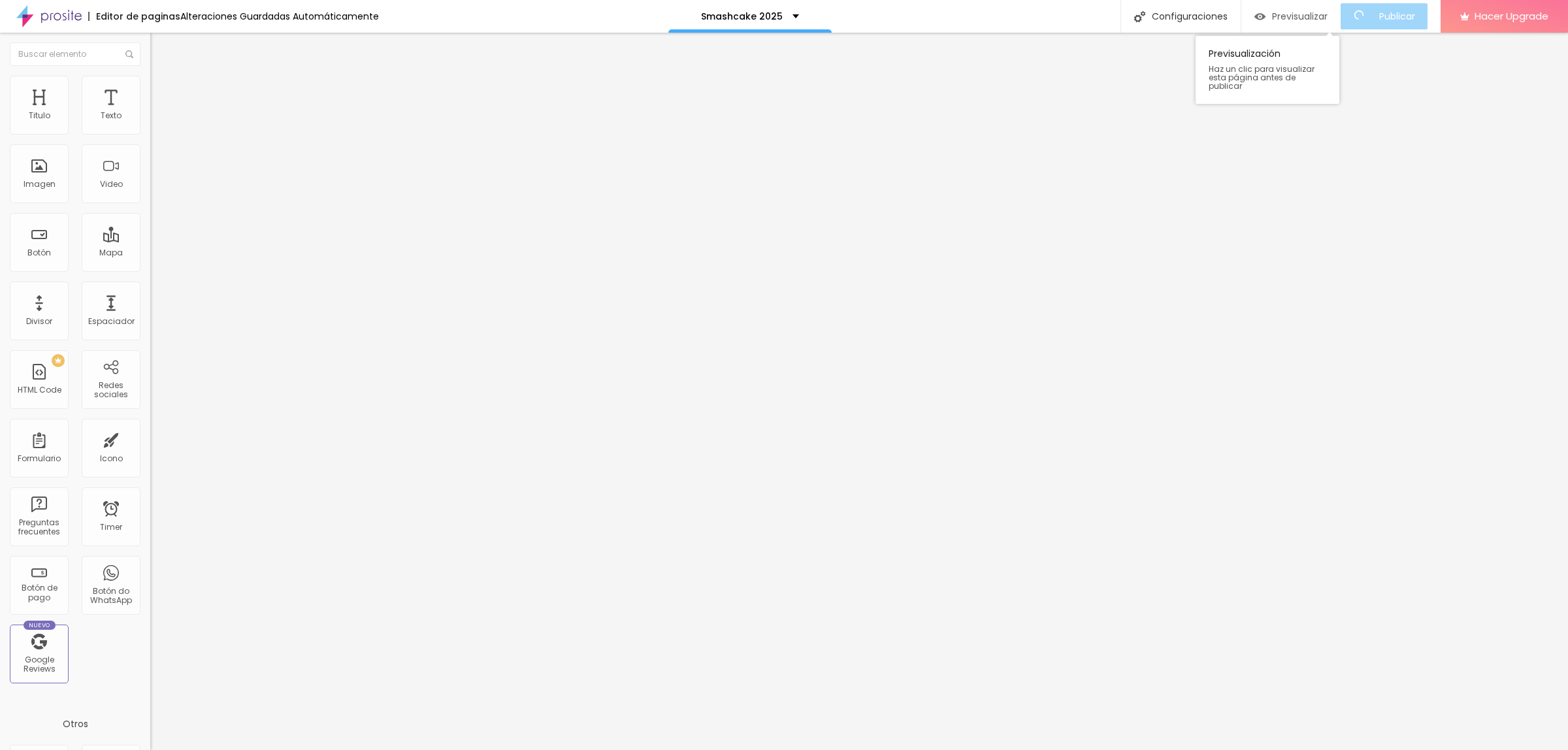
click at [1301, 12] on span "Previsualizar" at bounding box center [1300, 17] width 56 height 11
